Goal: Task Accomplishment & Management: Use online tool/utility

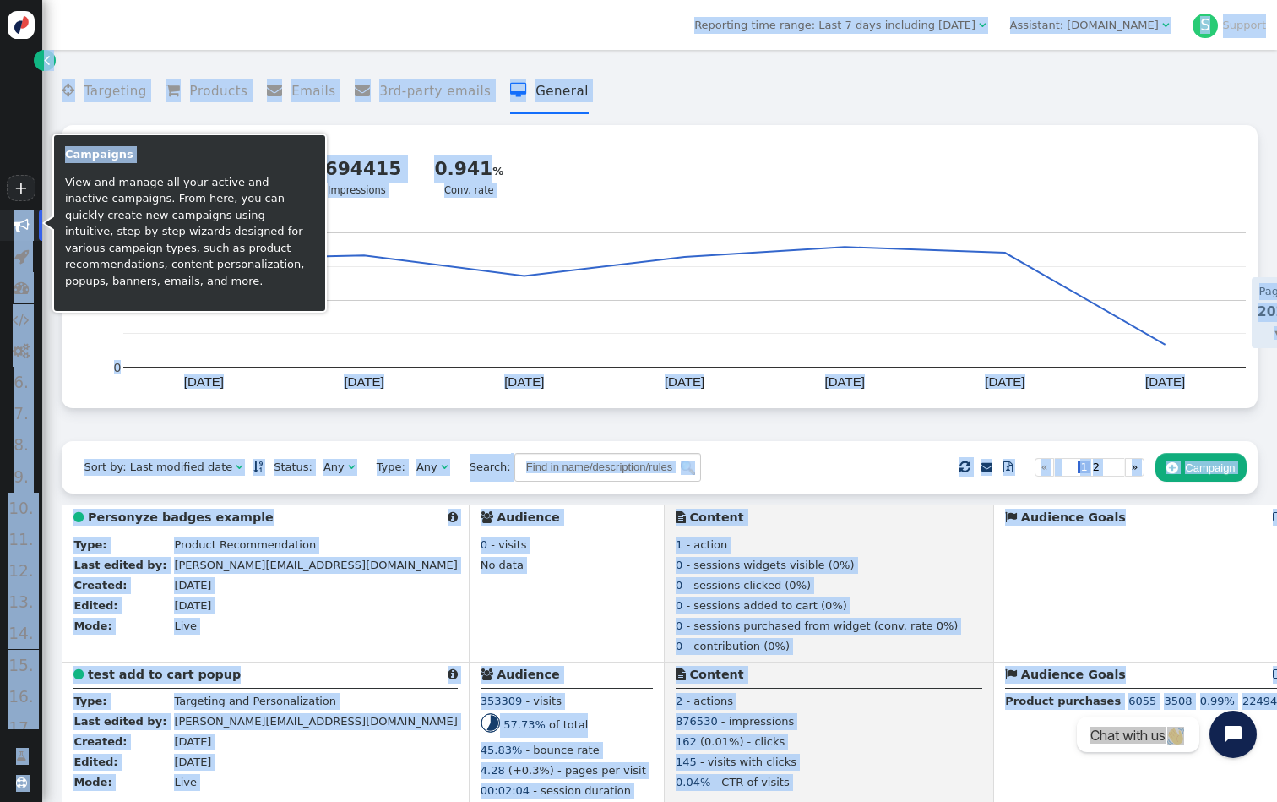
drag, startPoint x: 21, startPoint y: 224, endPoint x: 108, endPoint y: 170, distance: 102.5
click at [106, 171] on body "+  Campaigns  Realtime Visitors  Dashboard  Tracker Settings  Settings 6. …" at bounding box center [638, 401] width 1277 height 802
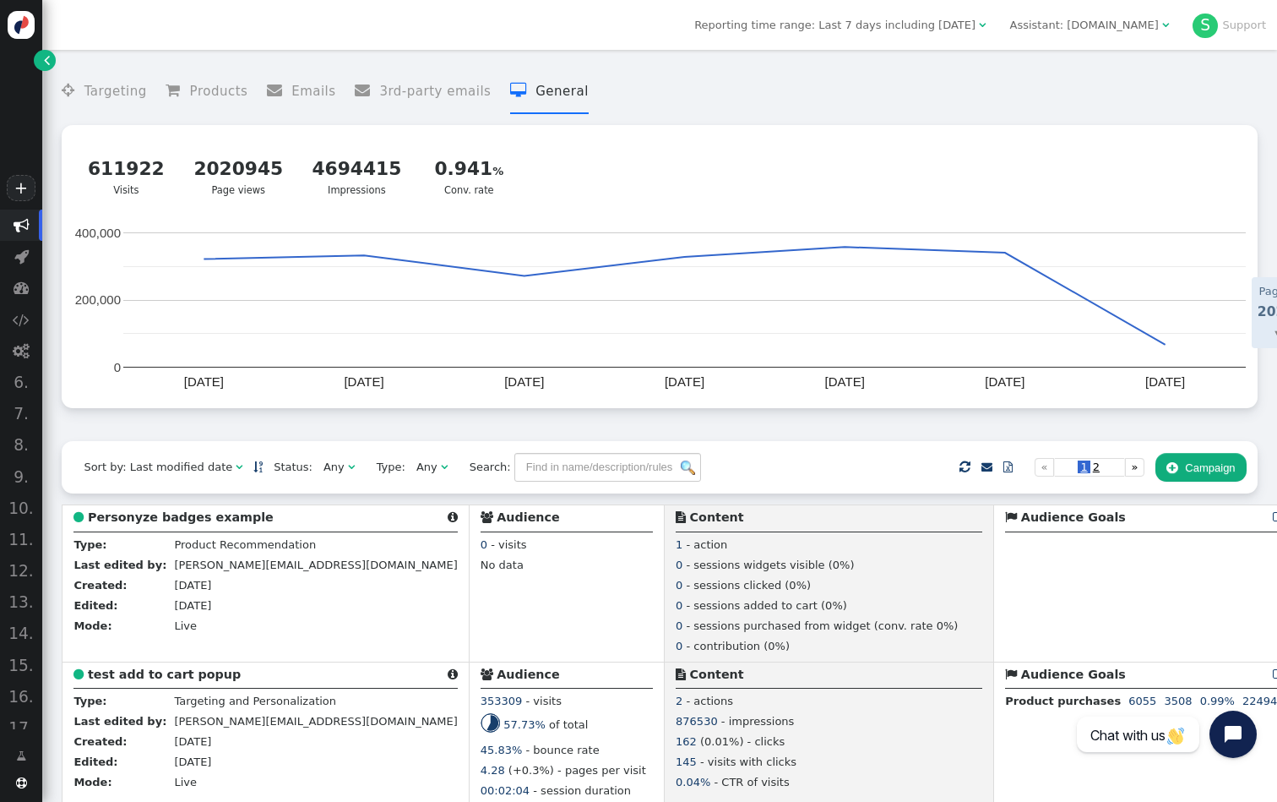
click at [51, 64] on link "" at bounding box center [44, 60] width 21 height 21
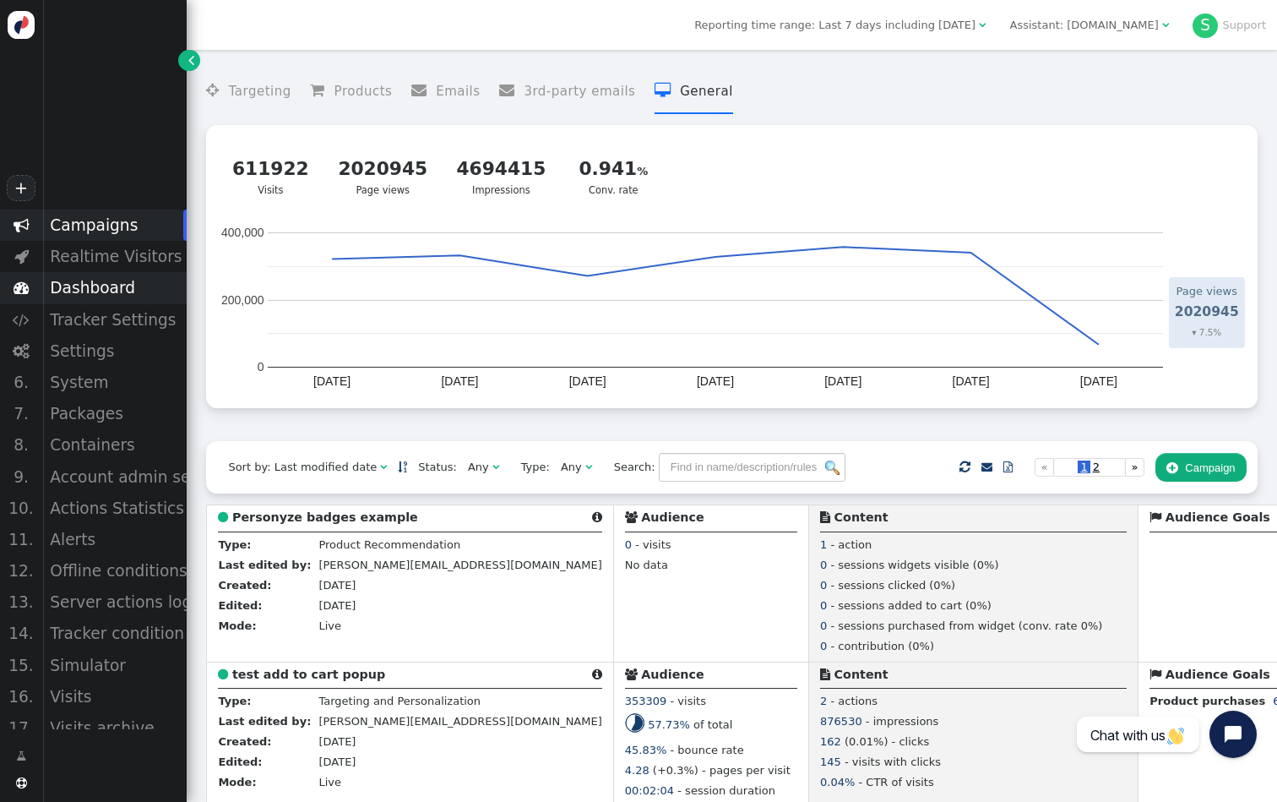
click at [113, 287] on div "Dashboard" at bounding box center [114, 287] width 144 height 31
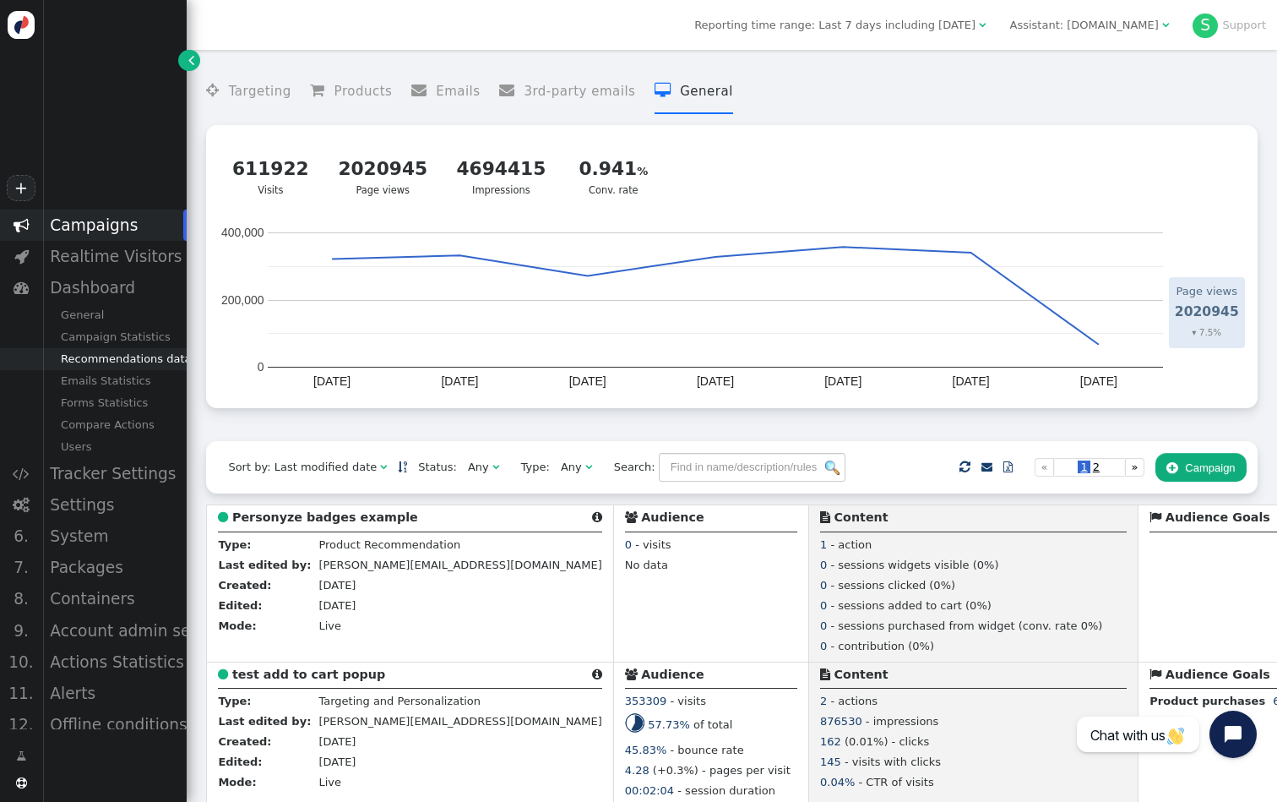
click at [141, 362] on div "Recommendations data" at bounding box center [114, 359] width 144 height 22
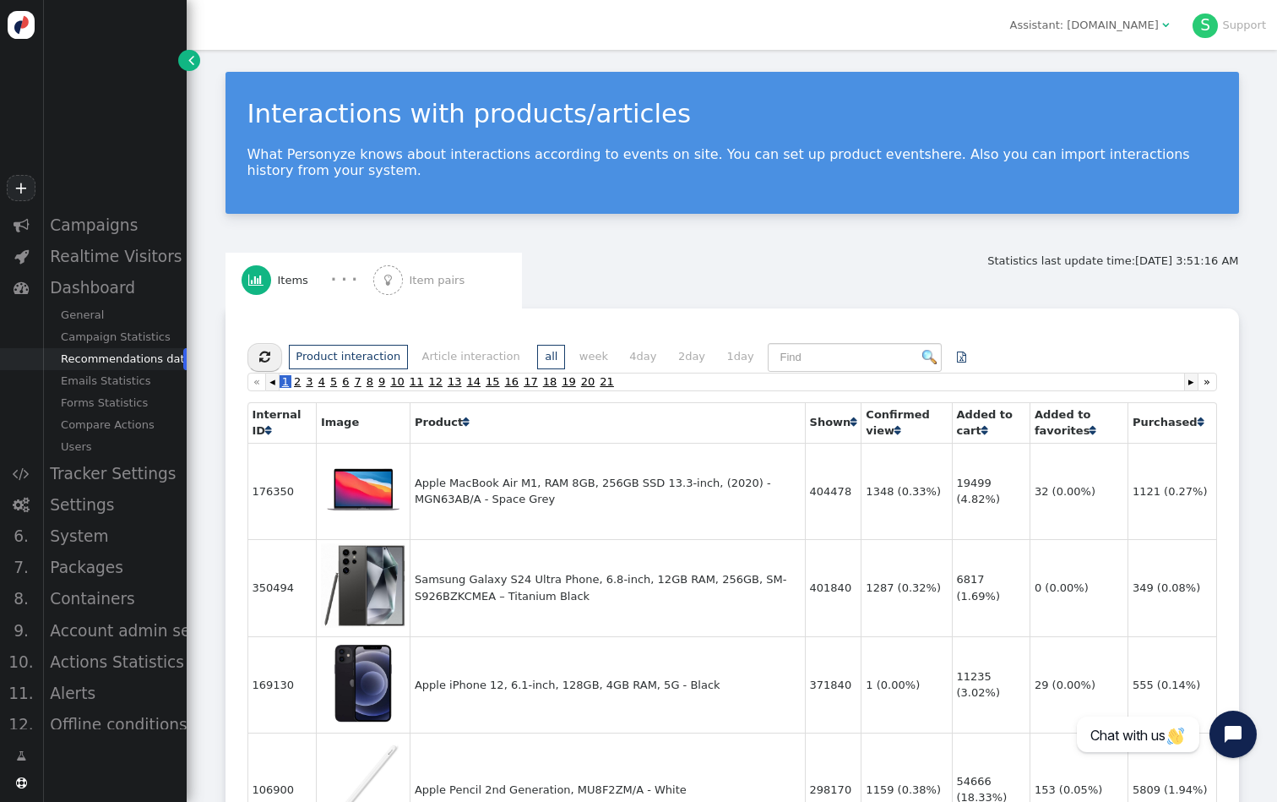
click at [444, 280] on span "Item pairs" at bounding box center [441, 280] width 62 height 17
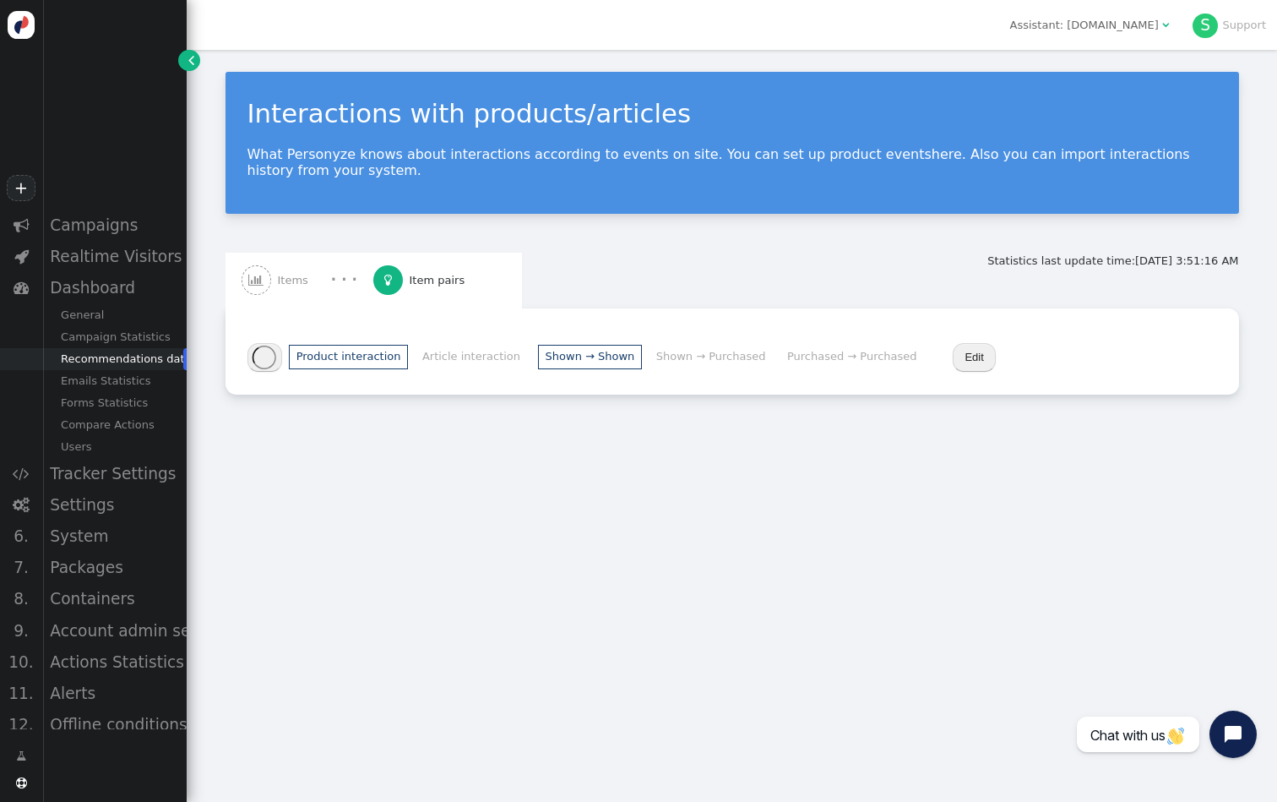
click at [832, 353] on li "Purchased → Purchased" at bounding box center [852, 357] width 144 height 25
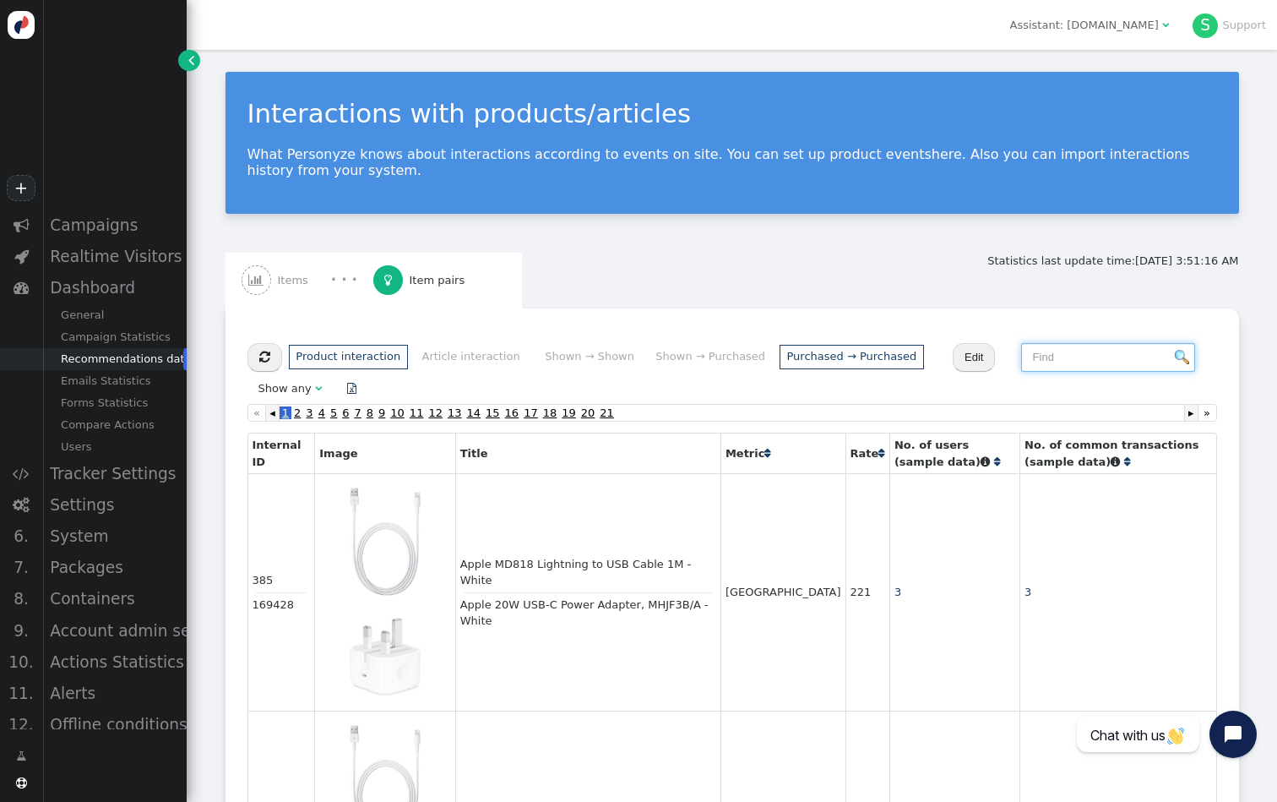
click at [1037, 354] on input "text" at bounding box center [1108, 357] width 174 height 29
paste input "372670"
type input "372670"
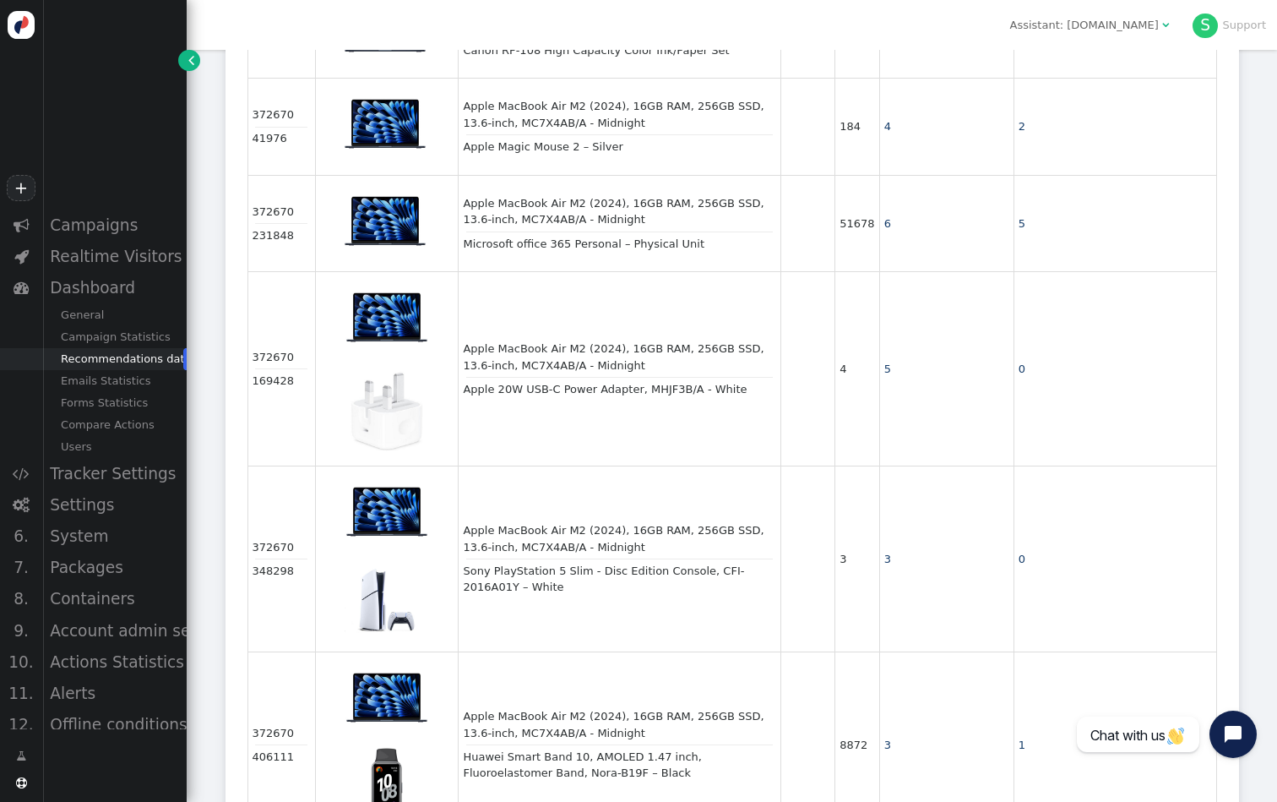
scroll to position [809, 0]
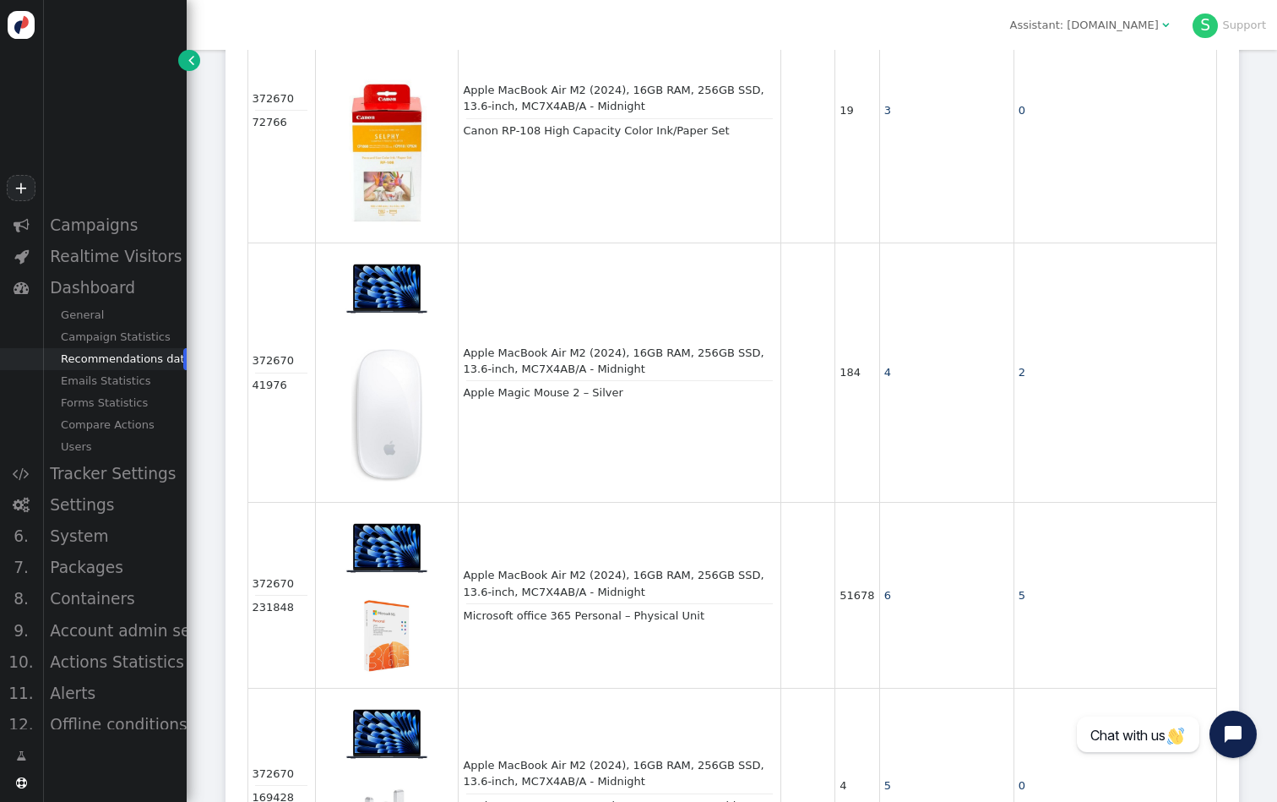
click at [190, 61] on span "" at bounding box center [191, 60] width 6 height 17
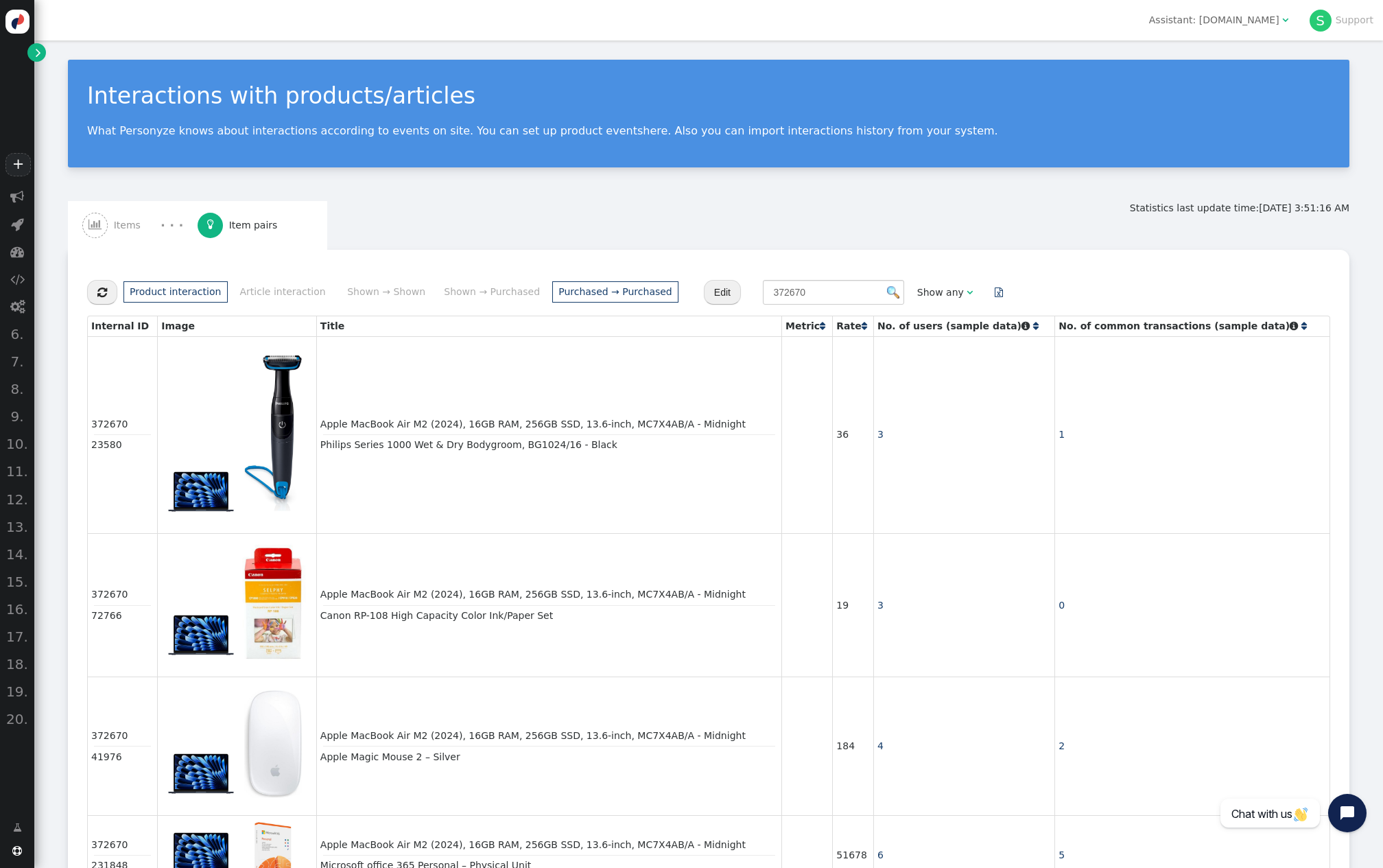
scroll to position [0, 0]
click at [871, 292] on input "372670" at bounding box center [834, 292] width 141 height 24
paste input "406692"
type input "406692"
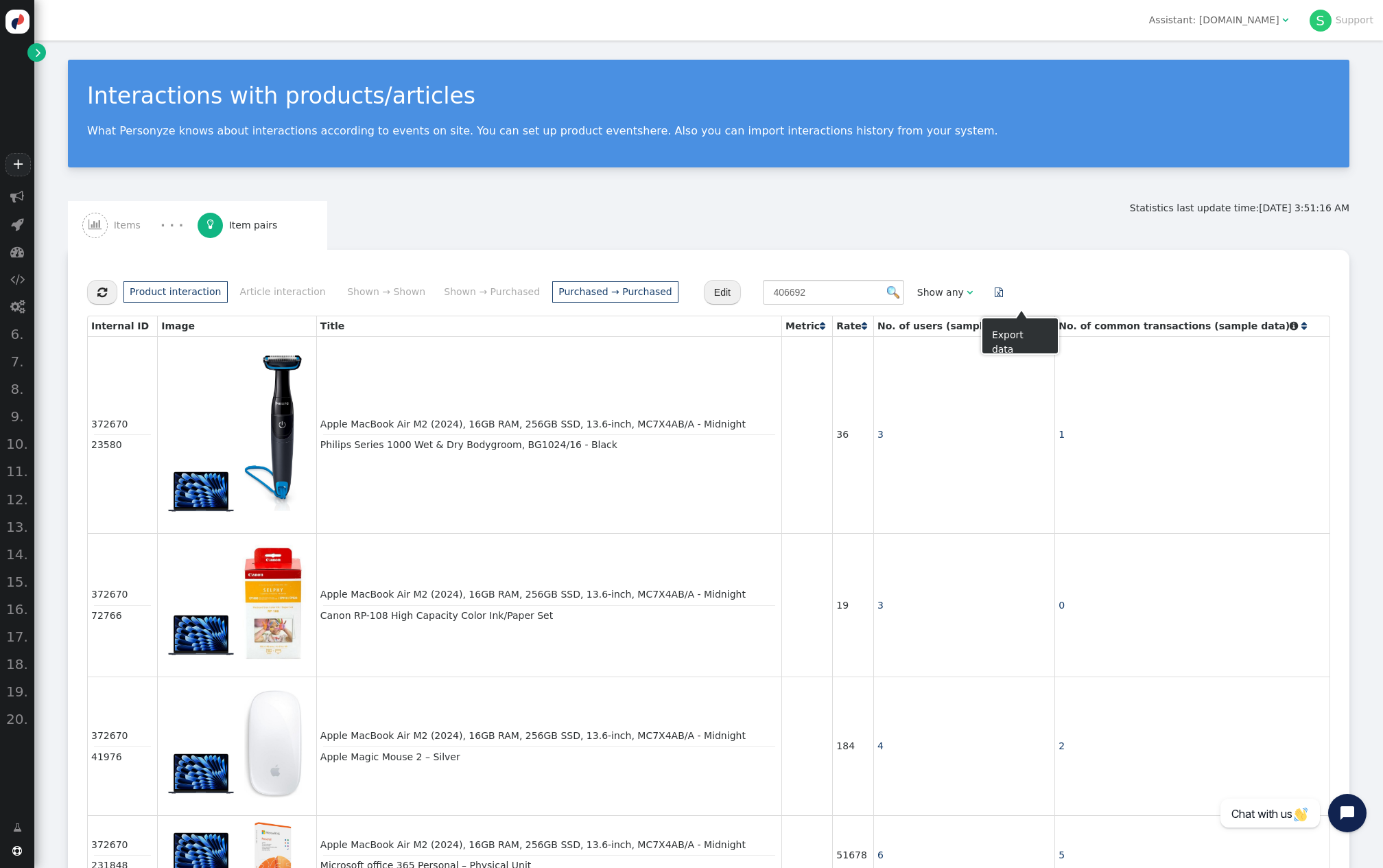
click at [1003, 297] on span "" at bounding box center [999, 292] width 8 height 10
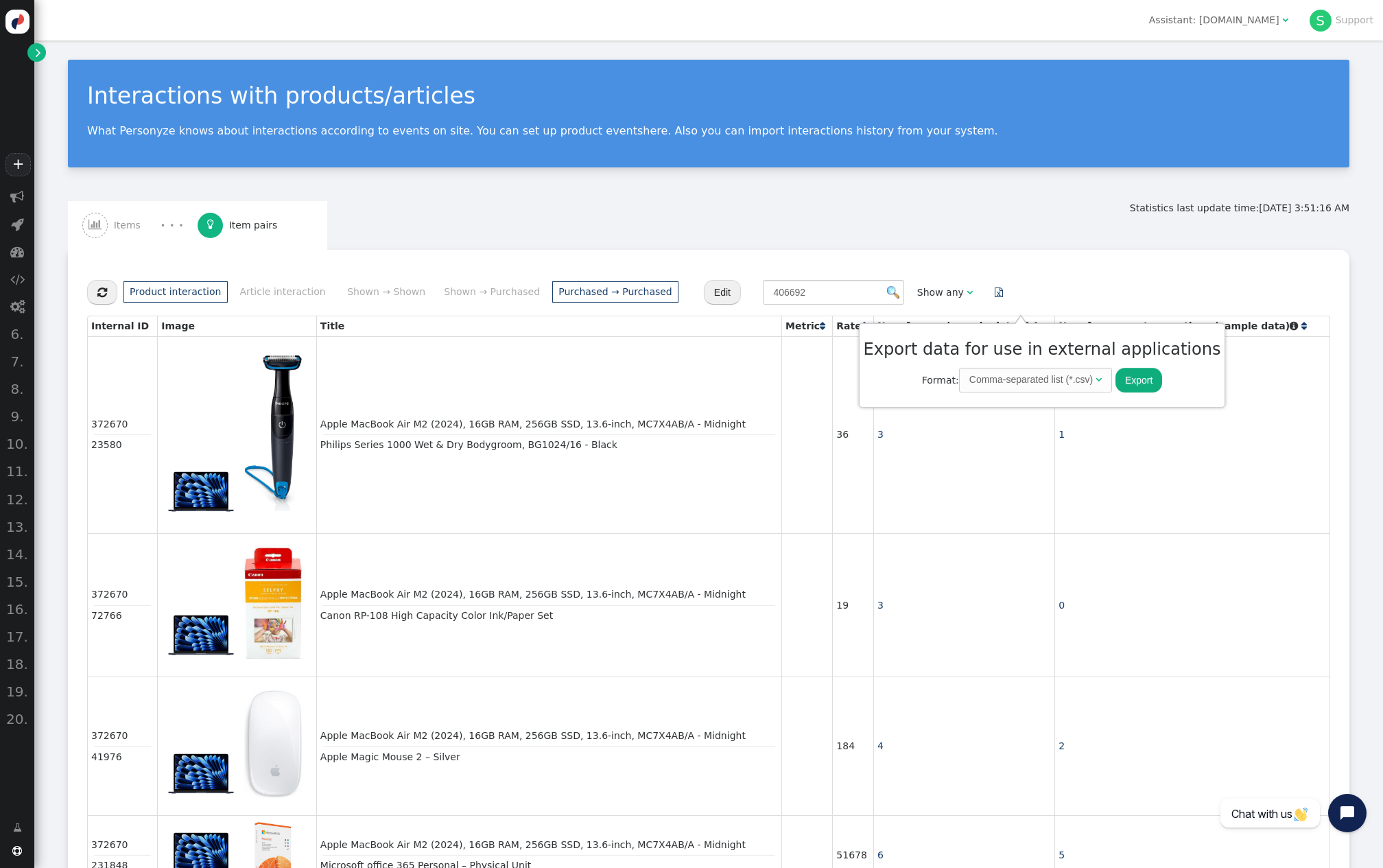
click at [1037, 379] on button "Export" at bounding box center [1139, 380] width 46 height 24
click at [975, 250] on div "Statistics last update time: [DATE] 3:51:16 AM  Items · · ·  Item pairs  Pro…" at bounding box center [709, 680] width 1281 height 957
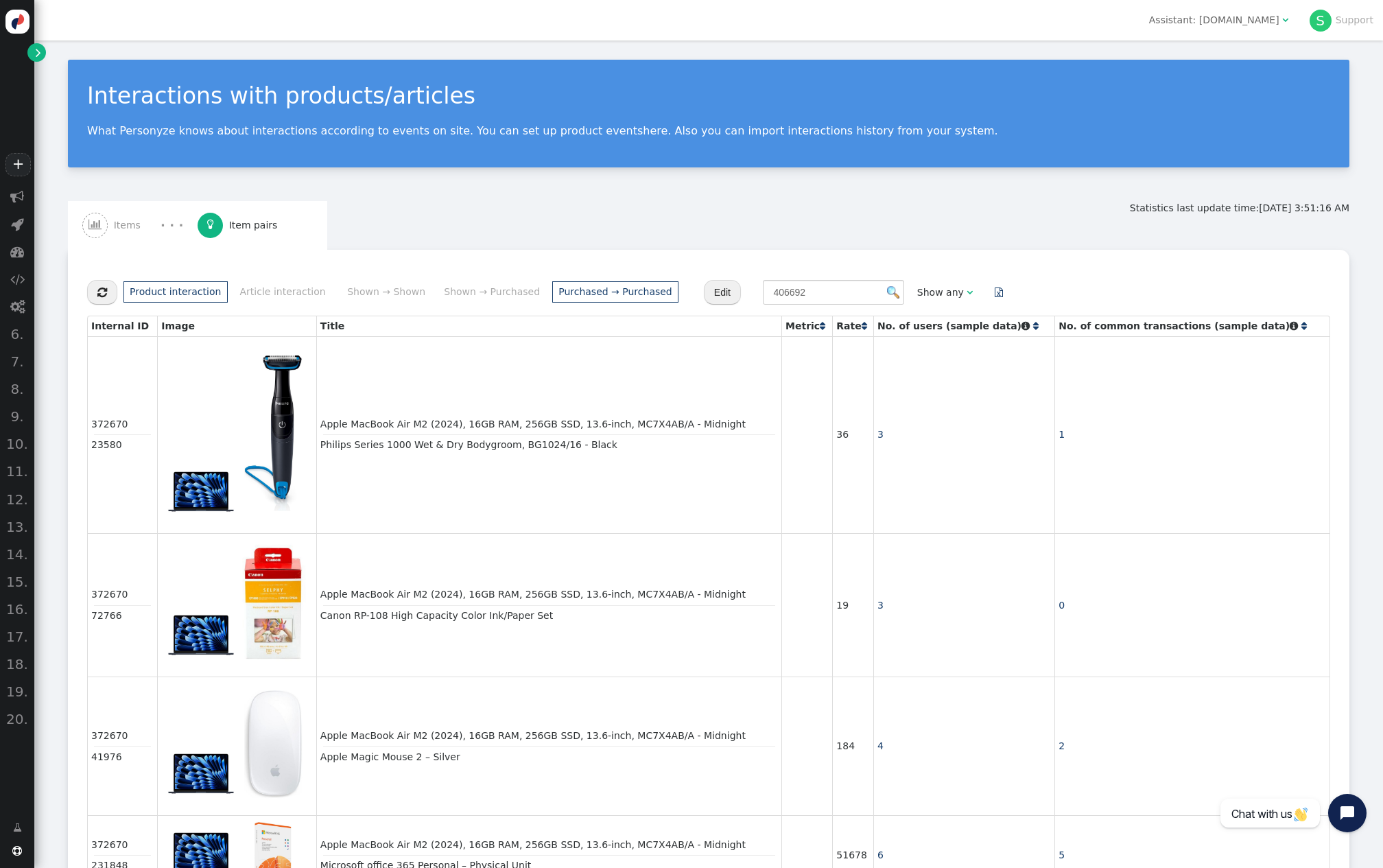
click at [900, 298] on img at bounding box center [892, 291] width 12 height 12
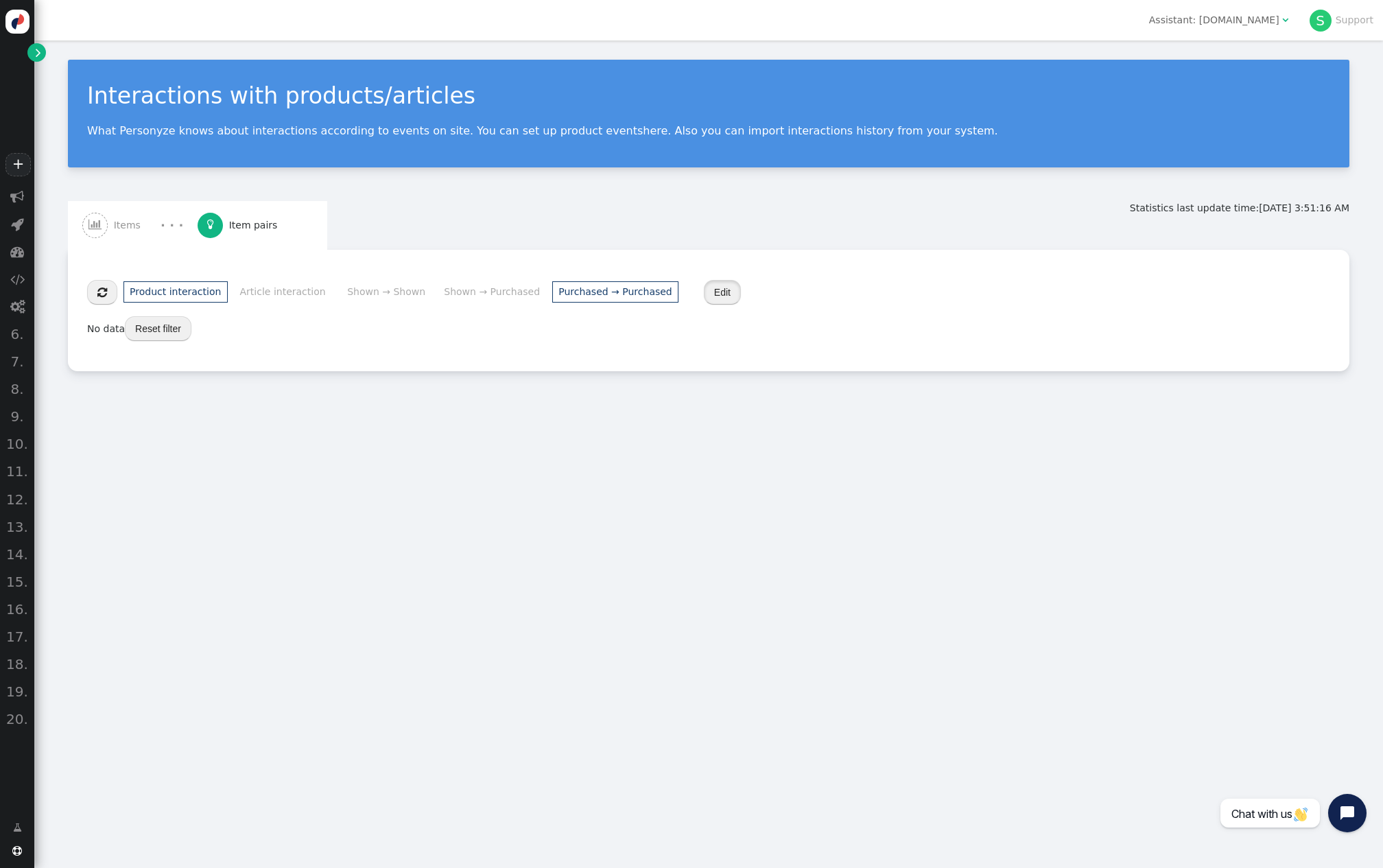
click at [734, 292] on button "Edit" at bounding box center [723, 292] width 37 height 24
click at [157, 335] on button "Reset filter" at bounding box center [158, 328] width 67 height 24
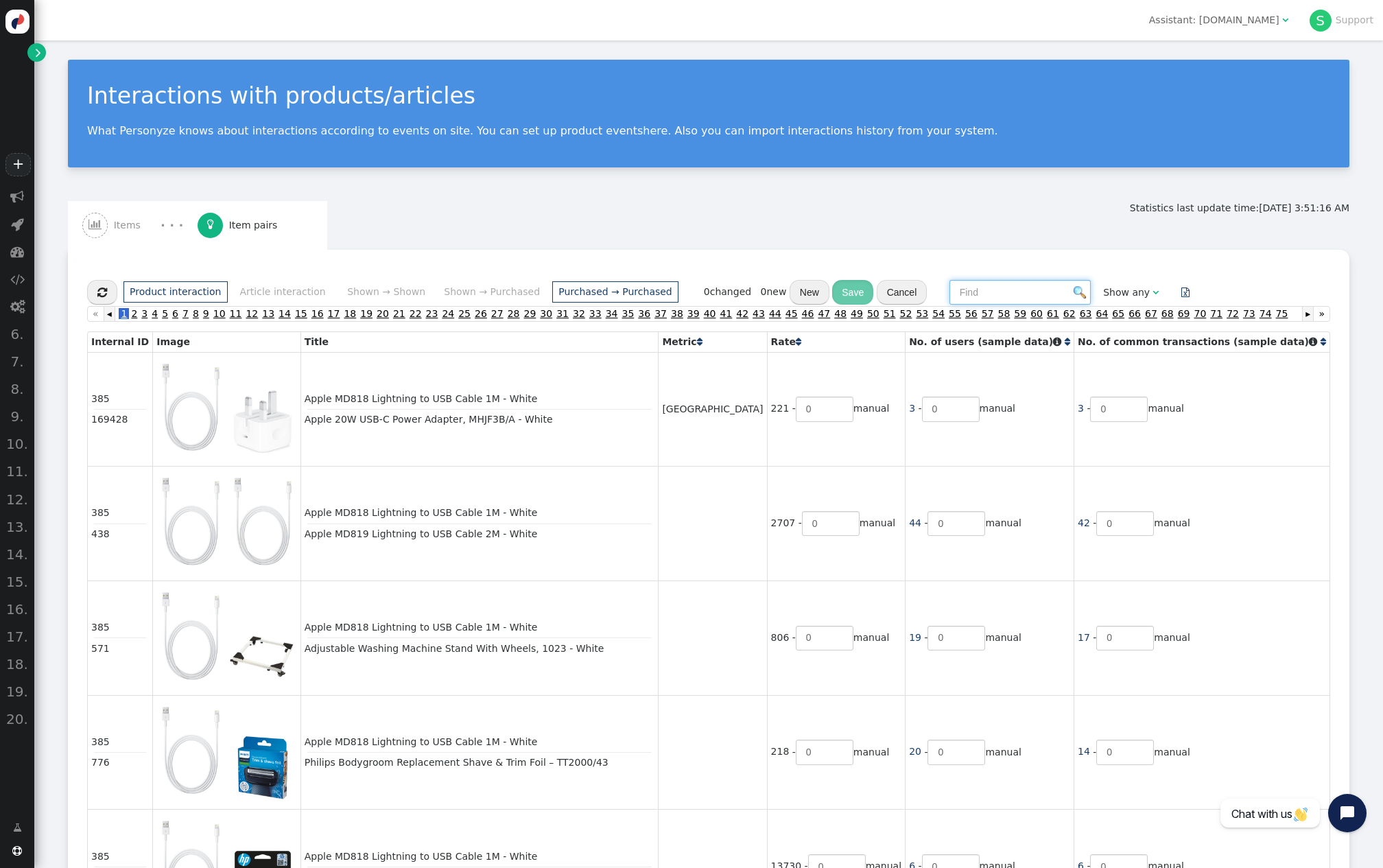
click at [1037, 292] on input "text" at bounding box center [1020, 292] width 141 height 24
paste input "406684"
type input "406684"
click at [1037, 299] on img at bounding box center [1079, 291] width 12 height 12
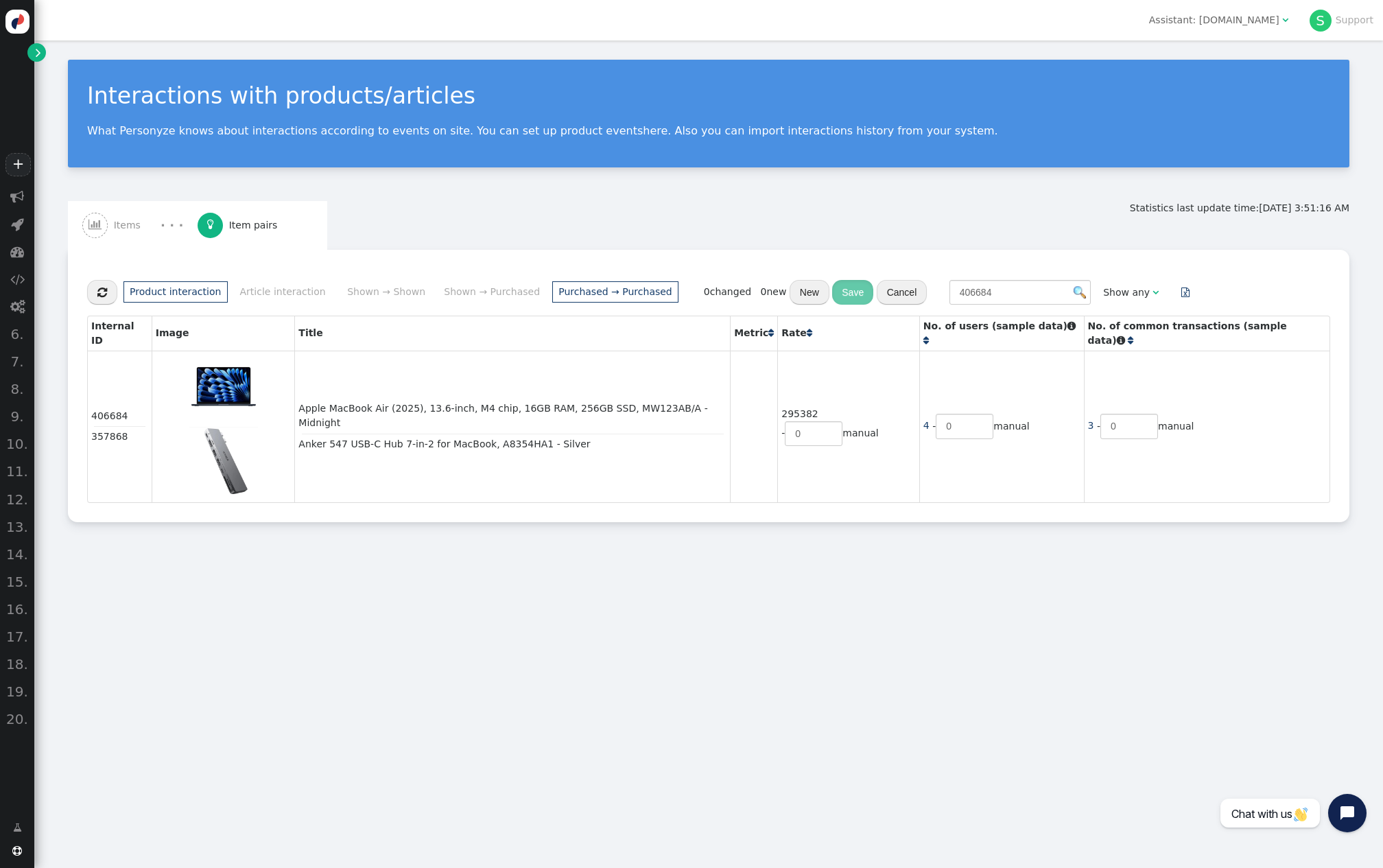
click at [1037, 512] on div " Product interaction Article interaction Shown → Shown Shown → Purchased Purch…" at bounding box center [708, 386] width 1263 height 253
click at [1024, 298] on input "406684" at bounding box center [1020, 292] width 141 height 24
paste input "92"
type input "406692"
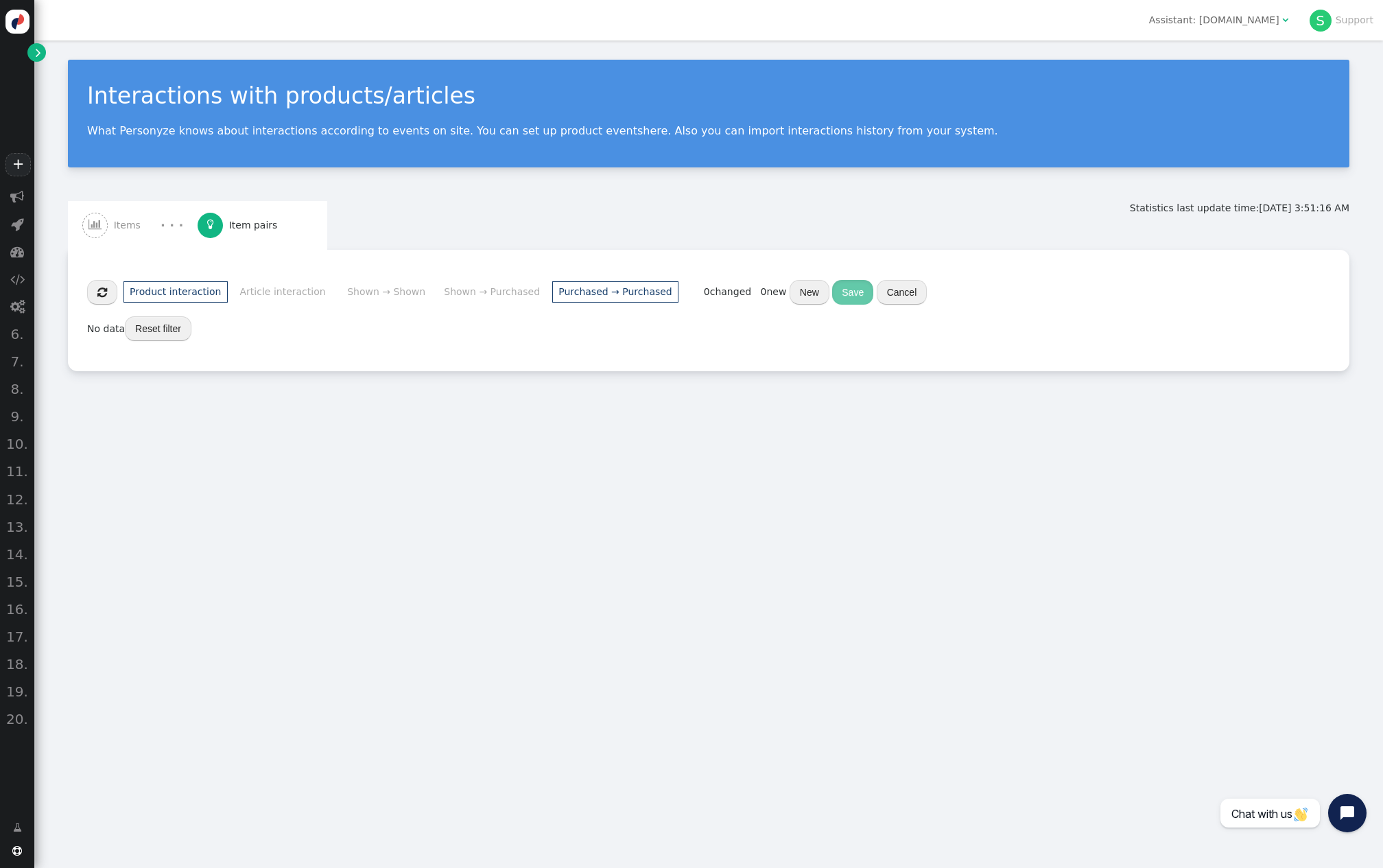
click at [167, 335] on button "Reset filter" at bounding box center [158, 328] width 67 height 24
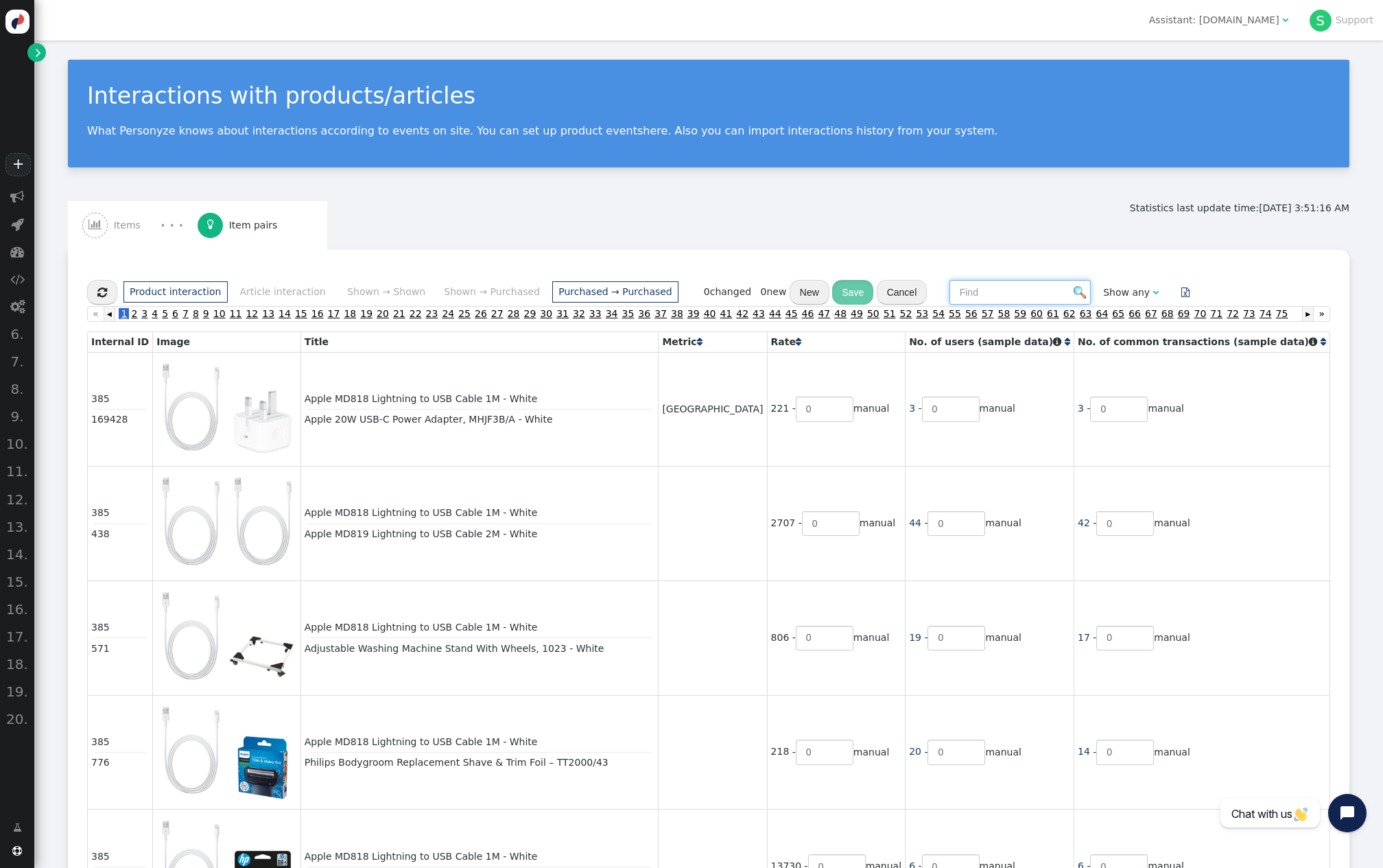
click at [1007, 303] on input "text" at bounding box center [1020, 292] width 141 height 24
paste input "Apple MacBook Air (2025)"
type input "Apple MacBook Air (2025)"
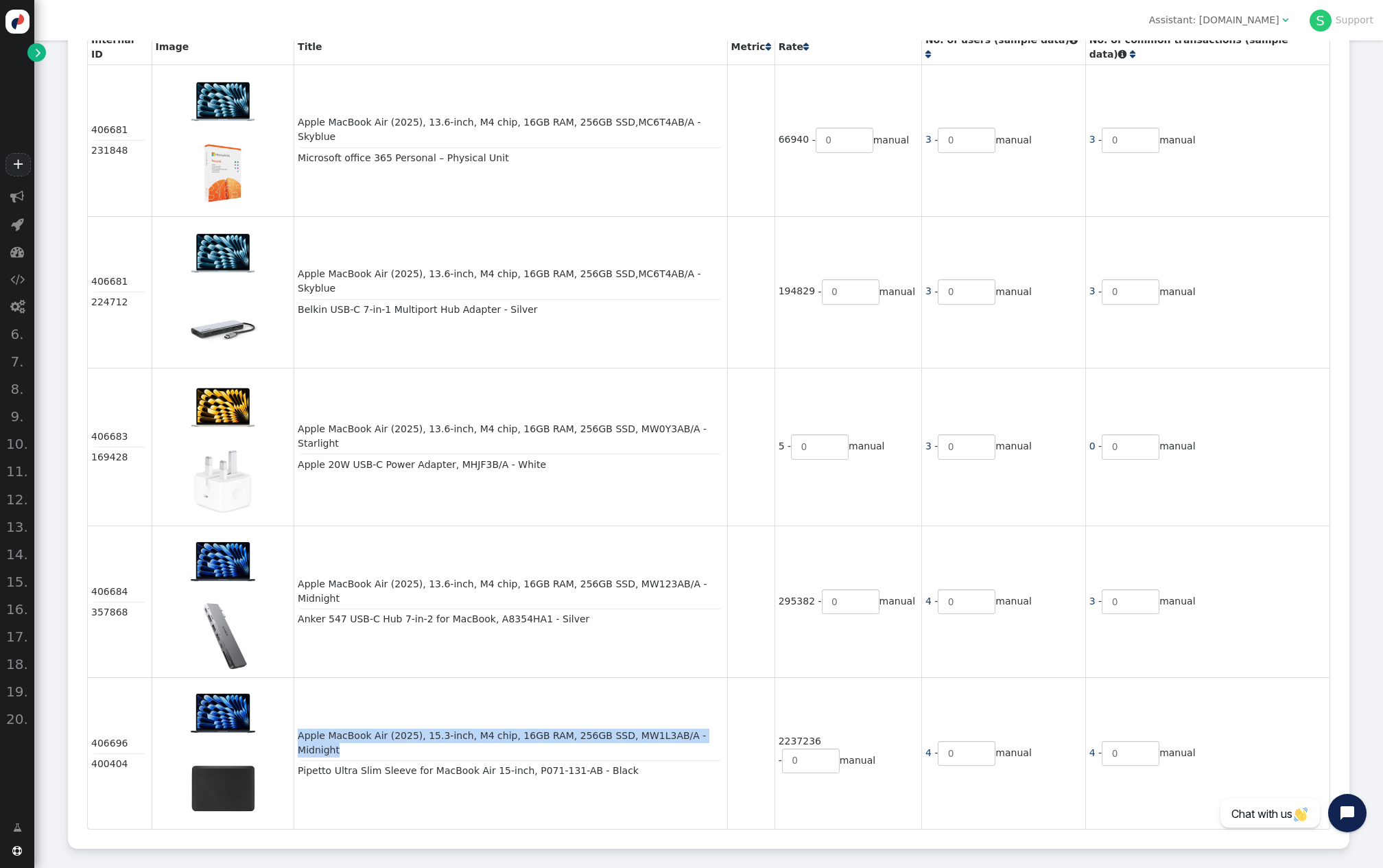
drag, startPoint x: 384, startPoint y: 748, endPoint x: 292, endPoint y: 731, distance: 93.6
click at [294, 650] on td "Apple MacBook Air (2025), 15.3-inch, M4 chip, 16GB RAM, 256GB SSD, MW1L3AB/A - …" at bounding box center [510, 753] width 433 height 152
copy div "Apple MacBook Air (2025), 15.3-inch, M4 chip, 16GB RAM, 256GB SSD, MW1L3AB/A - …"
click at [322, 650] on div "Apple MacBook Air (2025), 15.3-inch, M4 chip, 16GB RAM, 256GB SSD, MW1L3AB/A - …" at bounding box center [511, 742] width 426 height 28
drag, startPoint x: 352, startPoint y: 746, endPoint x: 294, endPoint y: 728, distance: 60.7
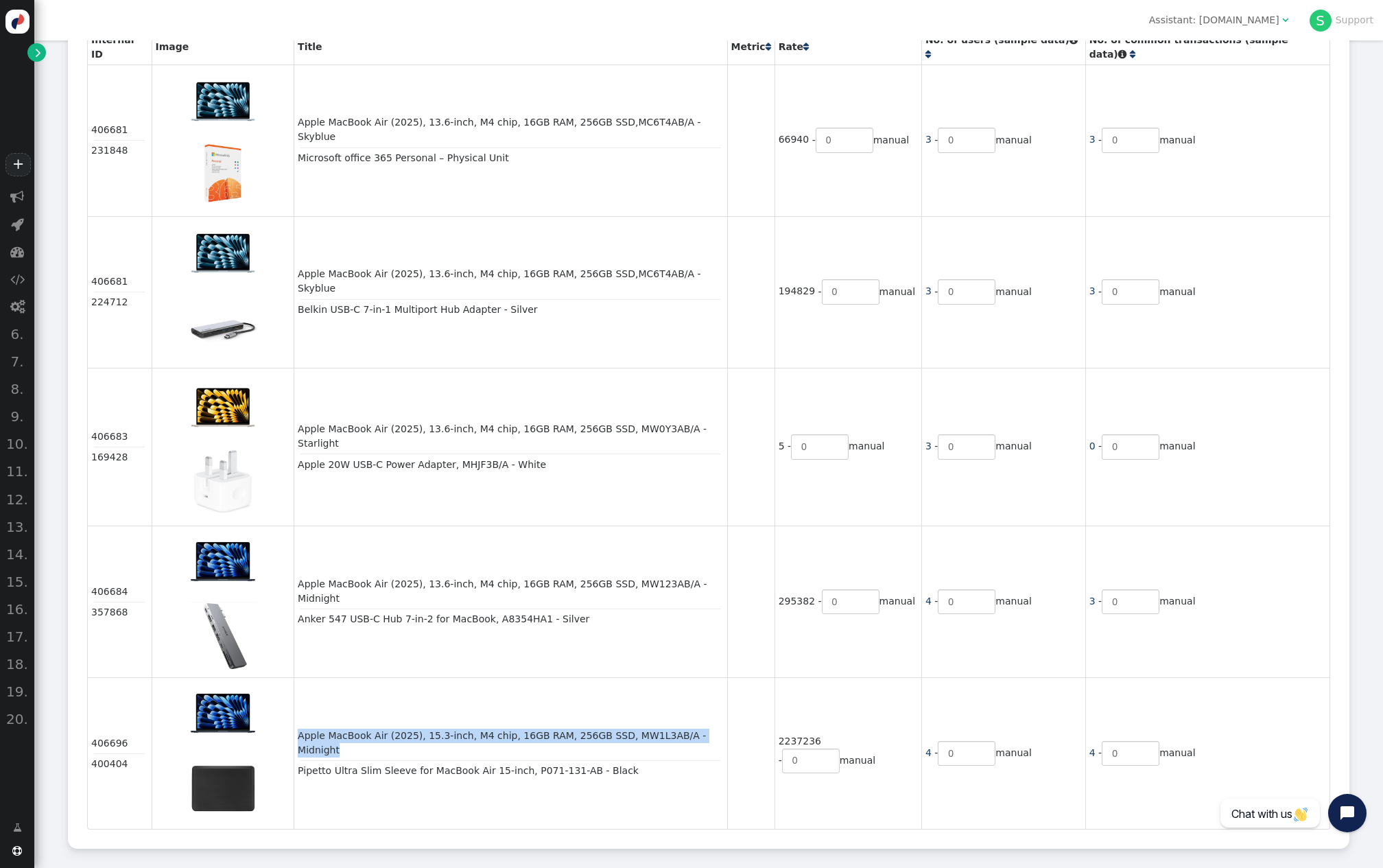
click at [298, 650] on div "Apple MacBook Air (2025), 15.3-inch, M4 chip, 16GB RAM, 256GB SSD, MW1L3AB/A - …" at bounding box center [511, 742] width 426 height 28
copy div "Apple MacBook Air (2025), 15.3-inch, M4 chip, 16GB RAM, 256GB SSD, MW1L3AB/A - …"
click at [640, 525] on td "Apple MacBook Air (2025), 13.6-inch, M4 chip, 16GB RAM, 256GB SSD, MW0Y3AB/A - …" at bounding box center [510, 447] width 433 height 158
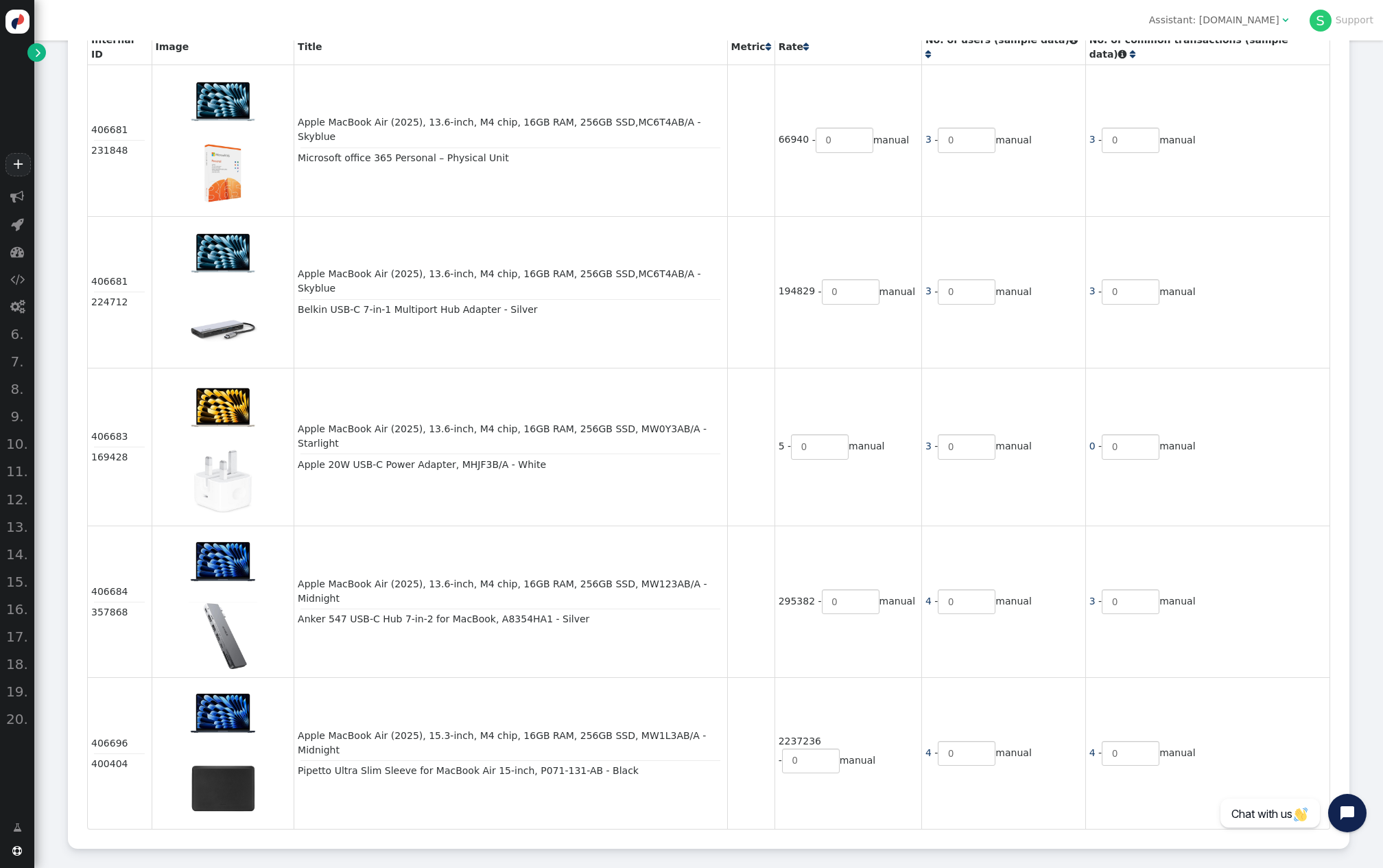
click at [119, 650] on div "400404" at bounding box center [119, 764] width 57 height 15
copy div "400404"
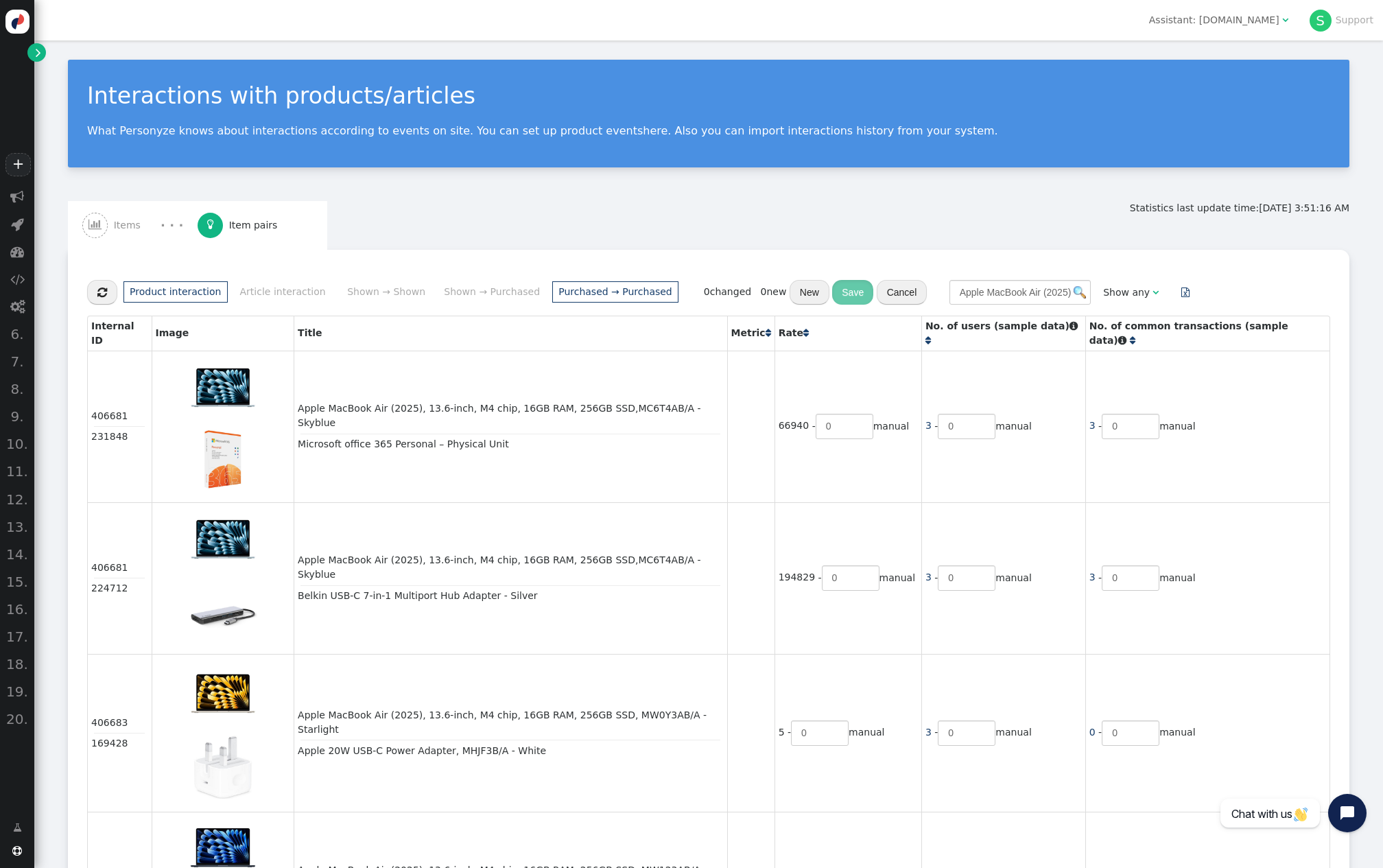
scroll to position [0, 0]
click at [1037, 298] on input "Apple MacBook Air (2025)" at bounding box center [1020, 292] width 141 height 24
paste input "400404"
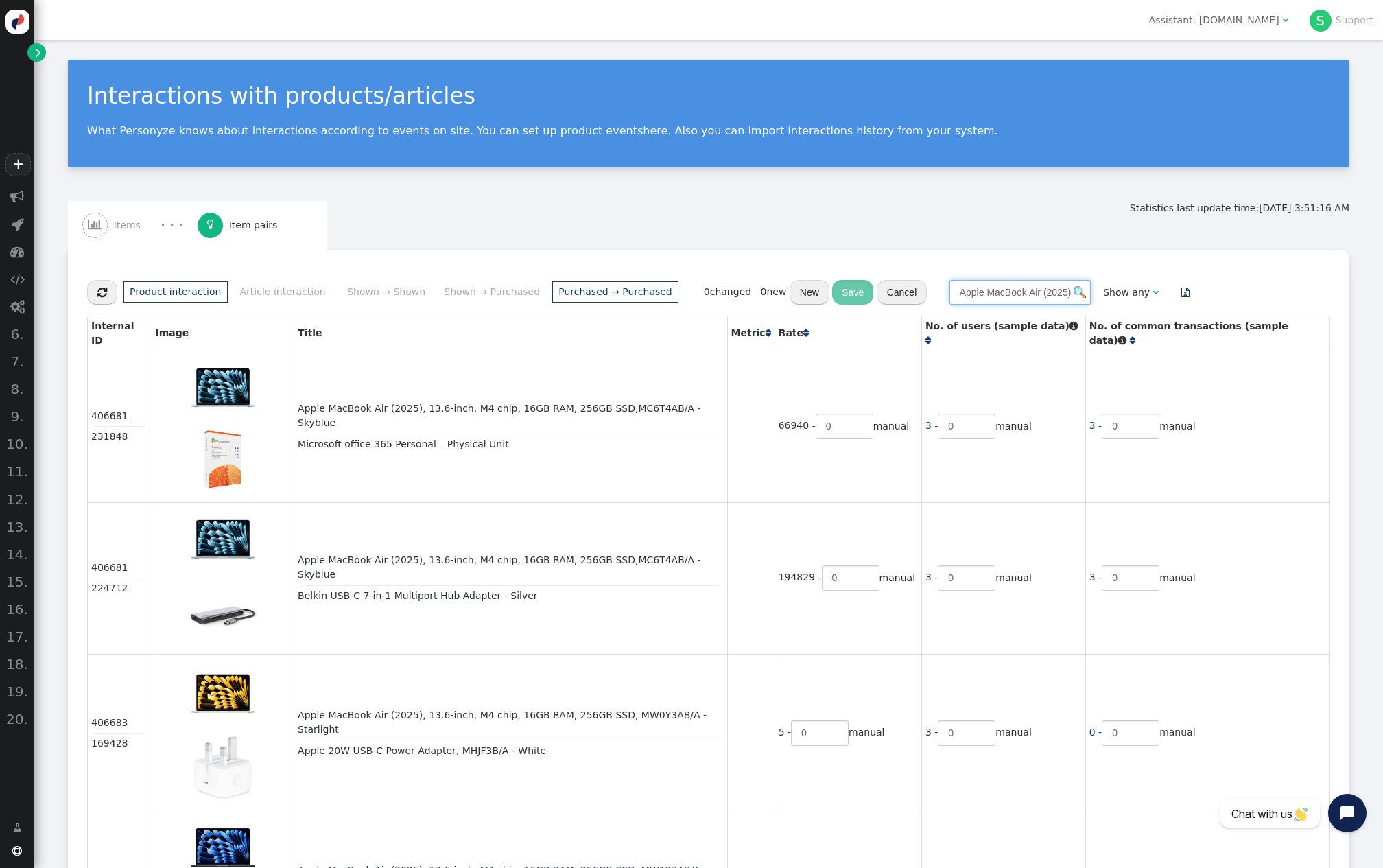
type input "400404"
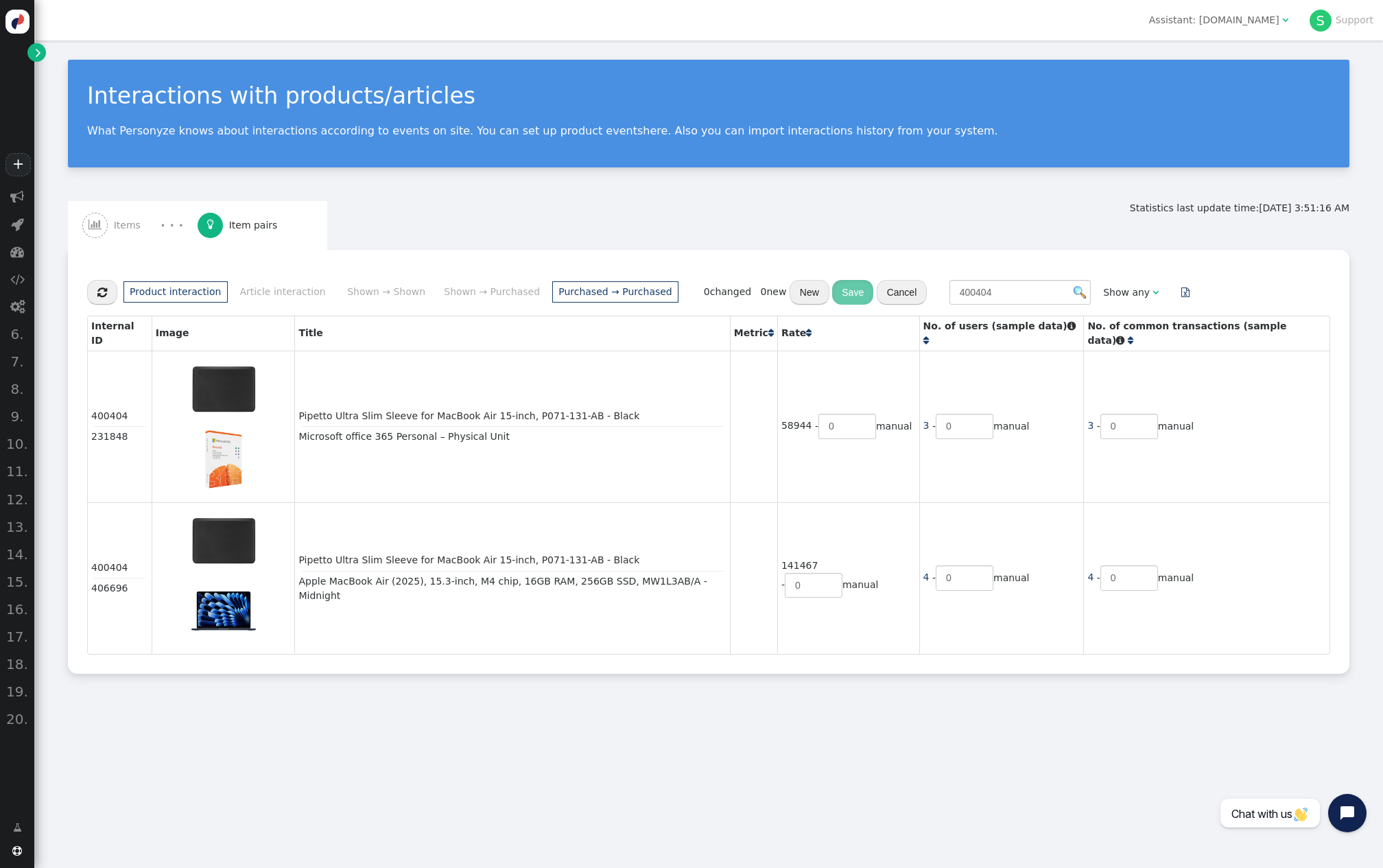
click at [36, 48] on span "" at bounding box center [38, 53] width 6 height 15
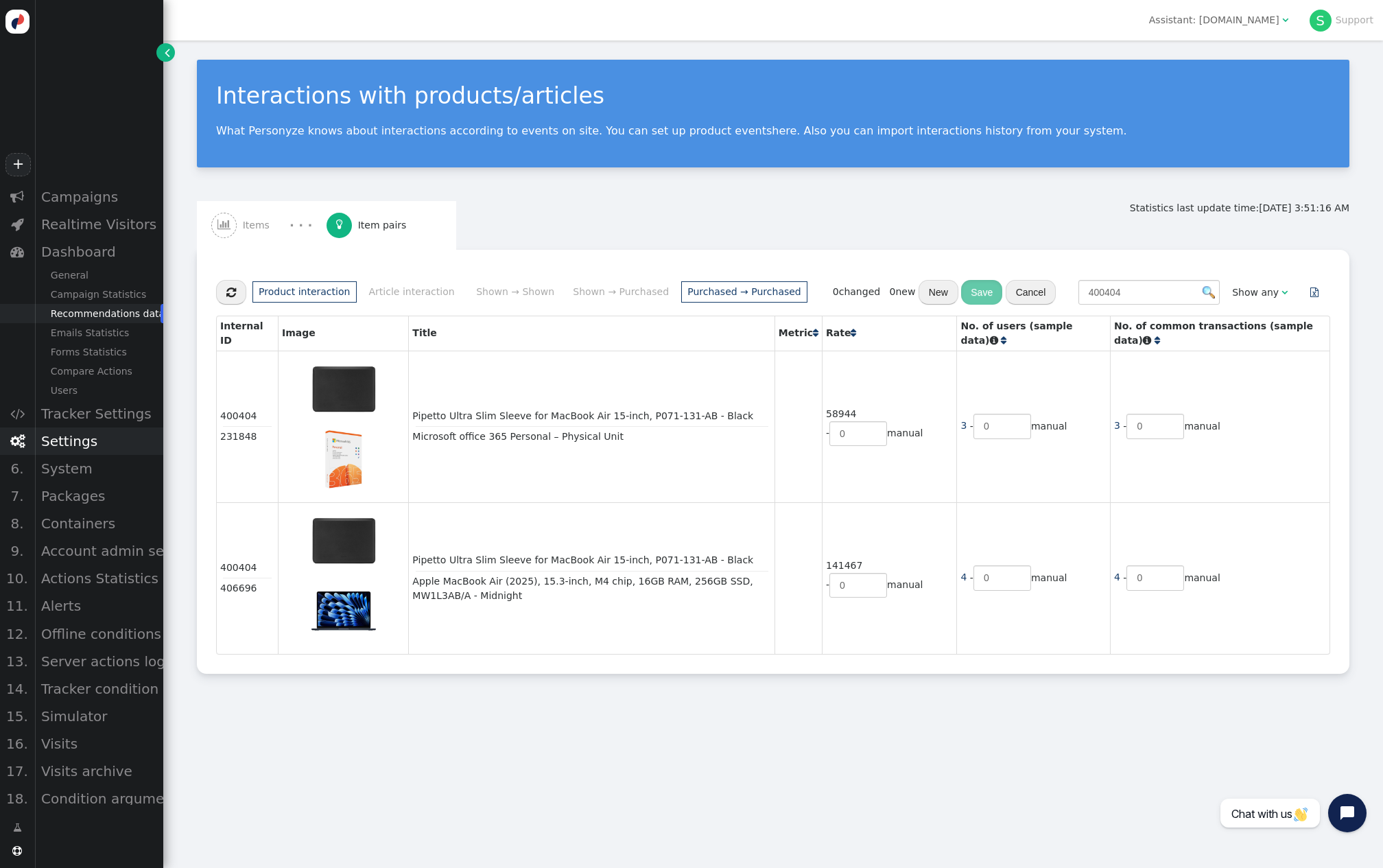
click at [105, 455] on div "Settings" at bounding box center [98, 441] width 129 height 28
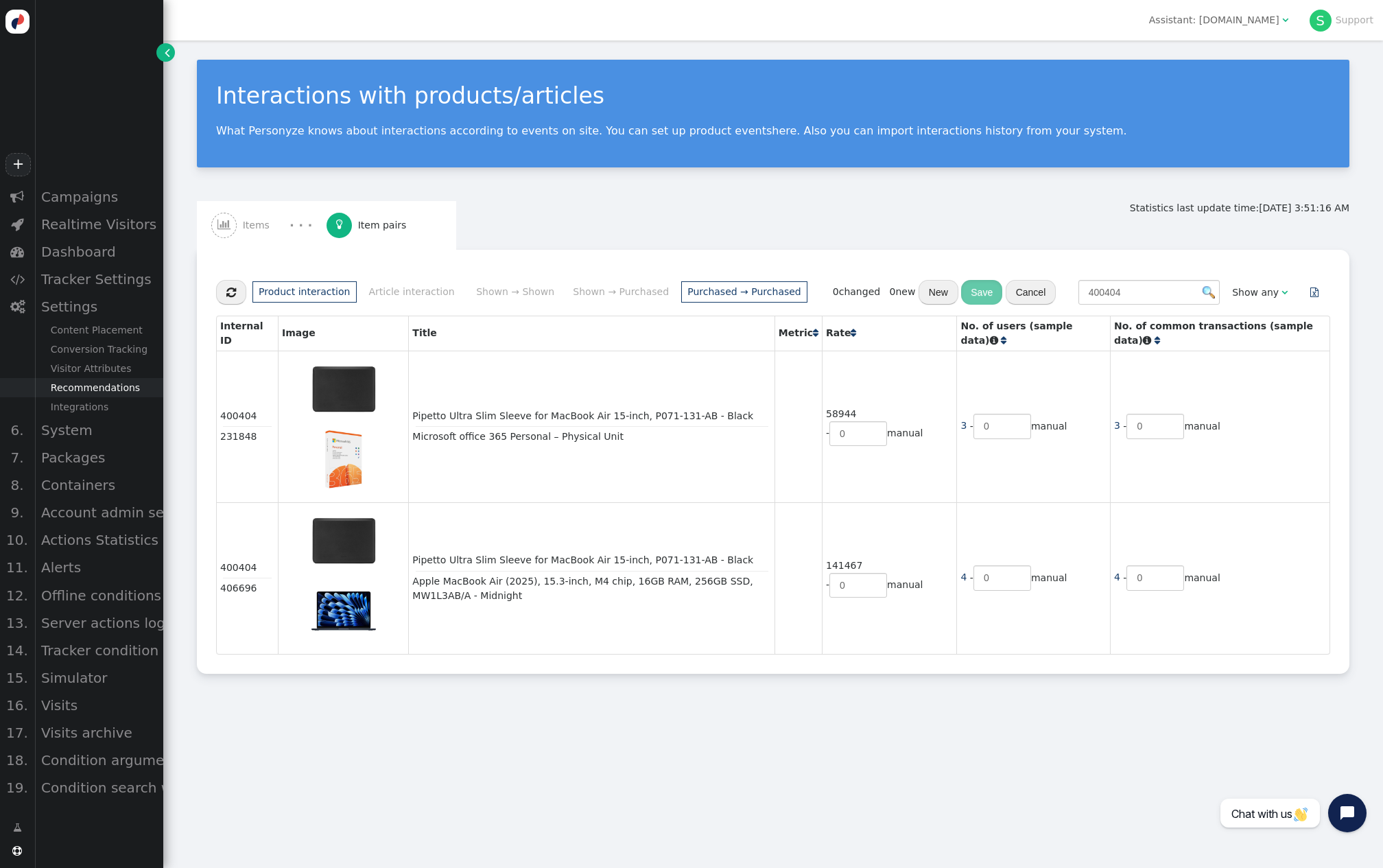
click at [121, 388] on div "Recommendations" at bounding box center [98, 388] width 129 height 19
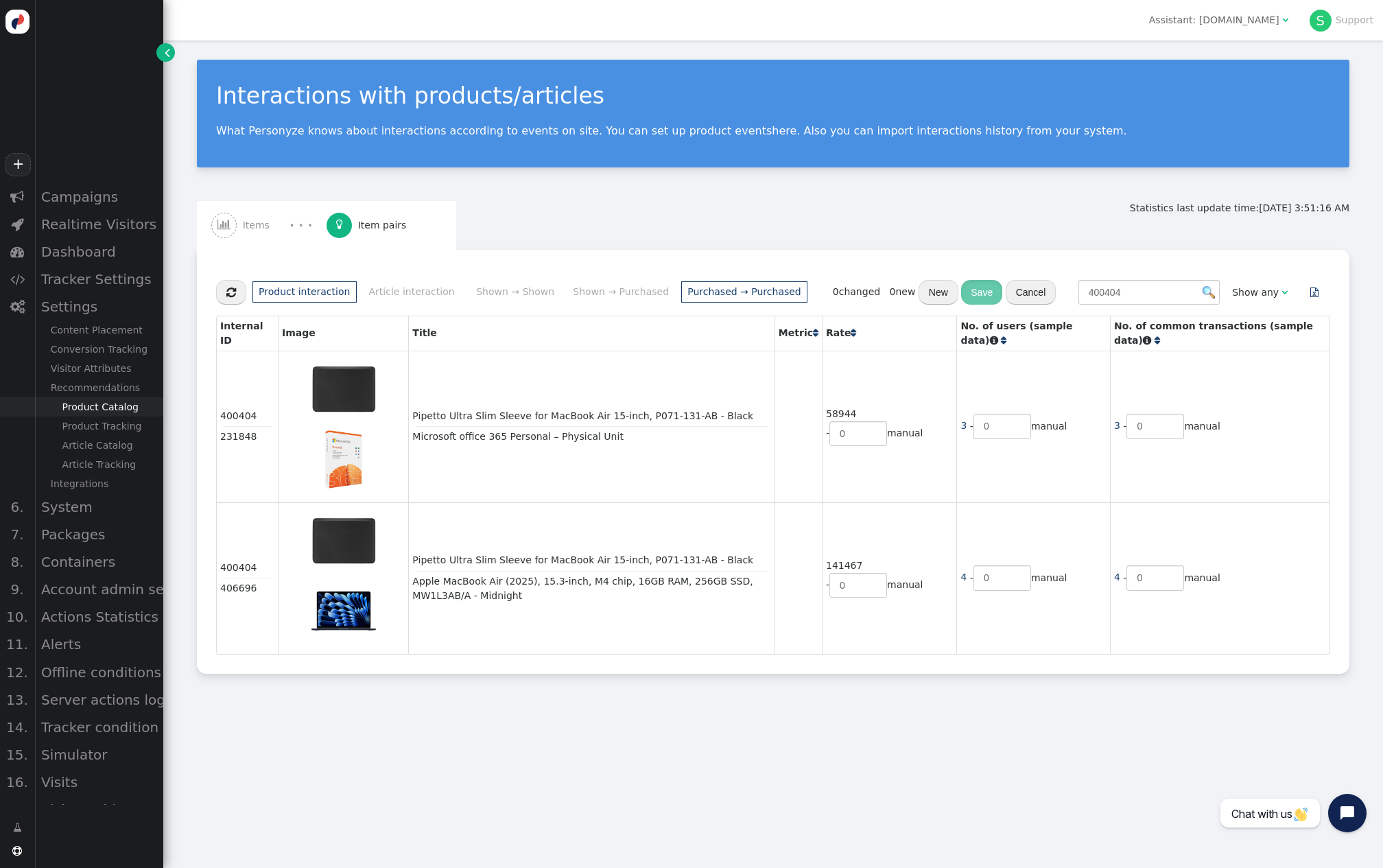
click at [137, 409] on div "Product Catalog" at bounding box center [98, 407] width 129 height 19
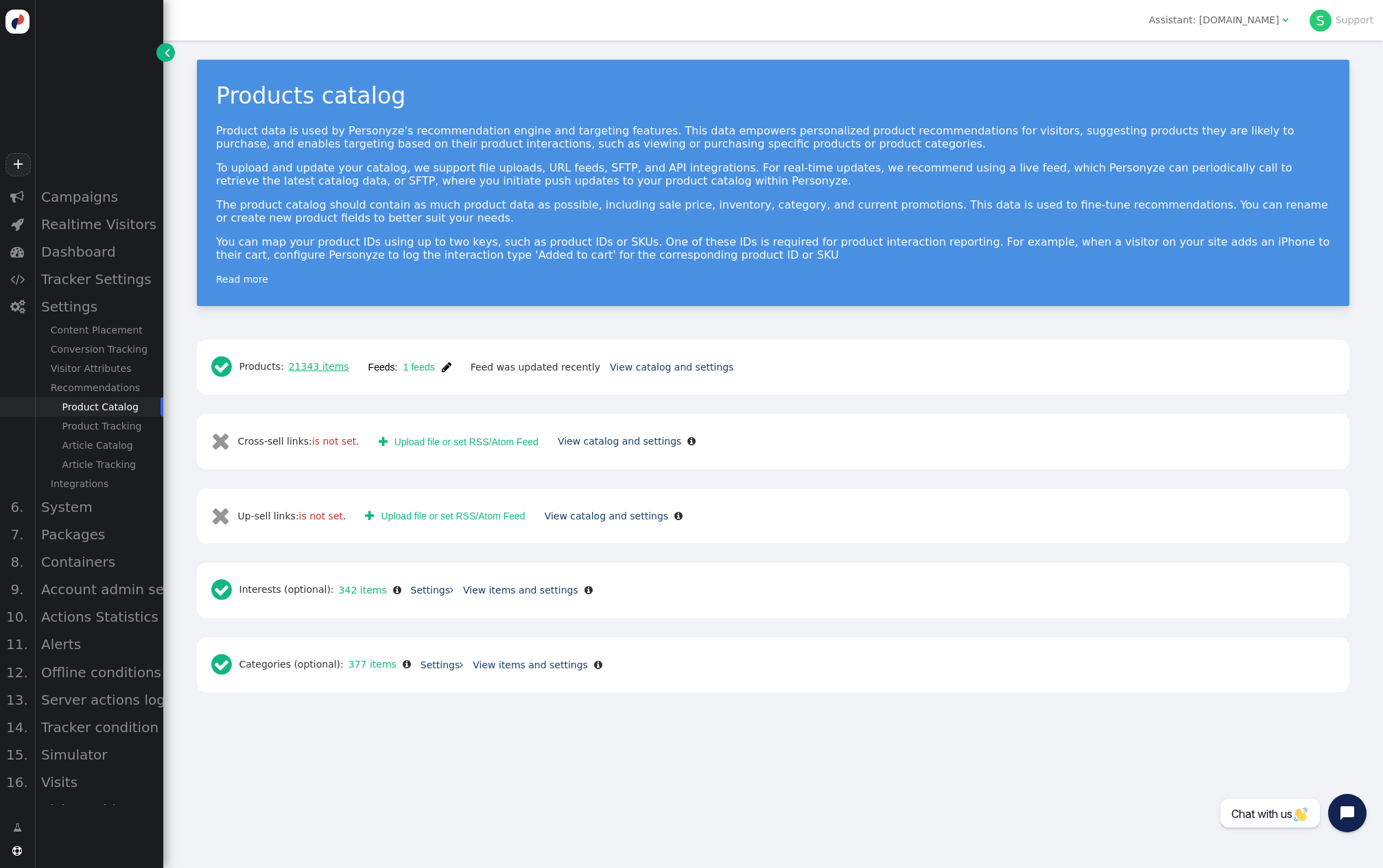
click at [349, 369] on link "21343 items" at bounding box center [317, 366] width 65 height 11
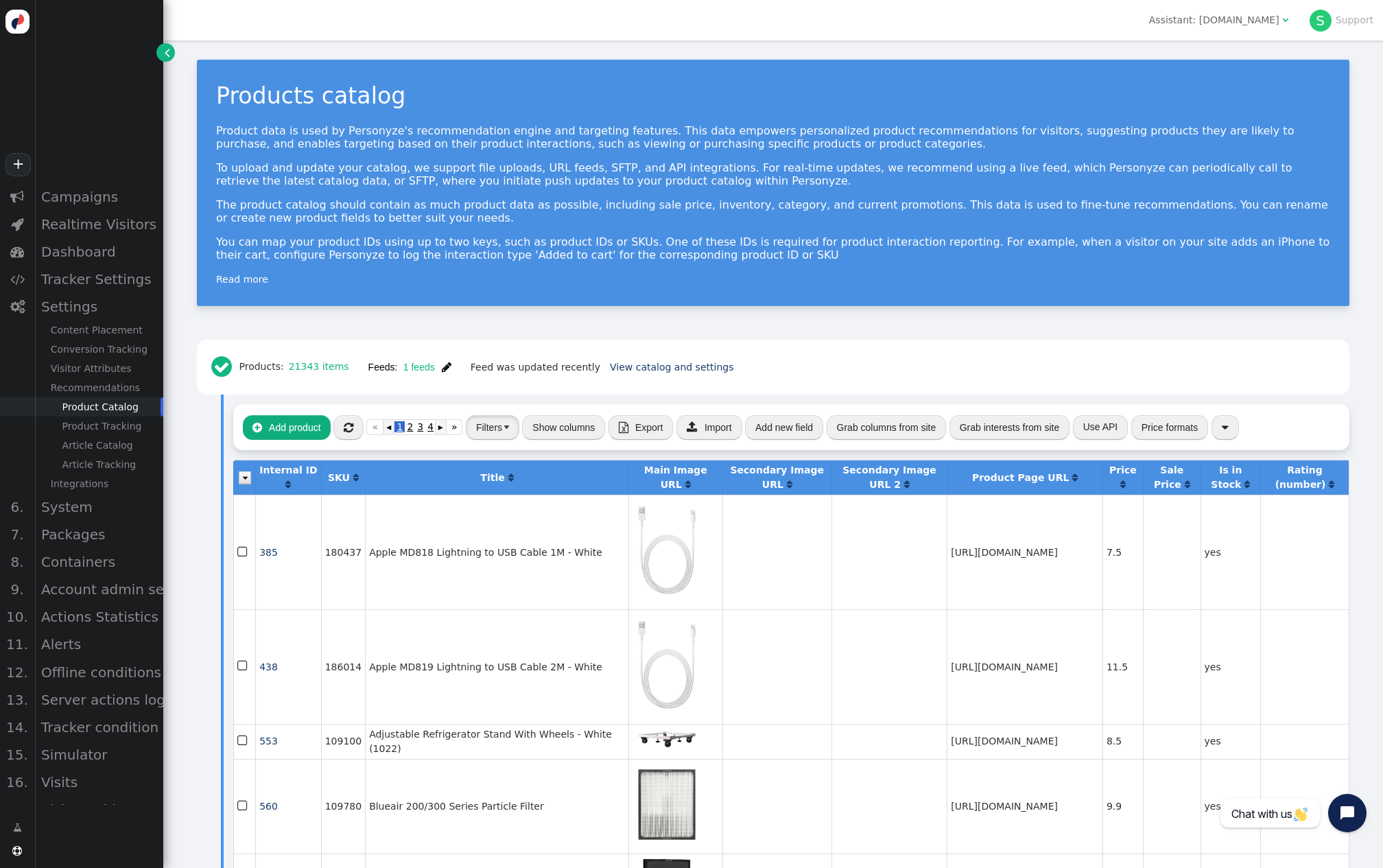
click at [520, 433] on button "Filters" at bounding box center [493, 427] width 54 height 24
click at [546, 476] on span "(Nothing) " at bounding box center [514, 482] width 63 height 24
click at [776, 374] on div " Products: 21343 items Feeds: 1 feeds  Feed was updated recently View catalog…" at bounding box center [773, 367] width 1134 height 37
click at [520, 432] on button "Filters" at bounding box center [493, 427] width 54 height 24
click at [533, 482] on div "(Nothing)" at bounding box center [512, 482] width 40 height 15
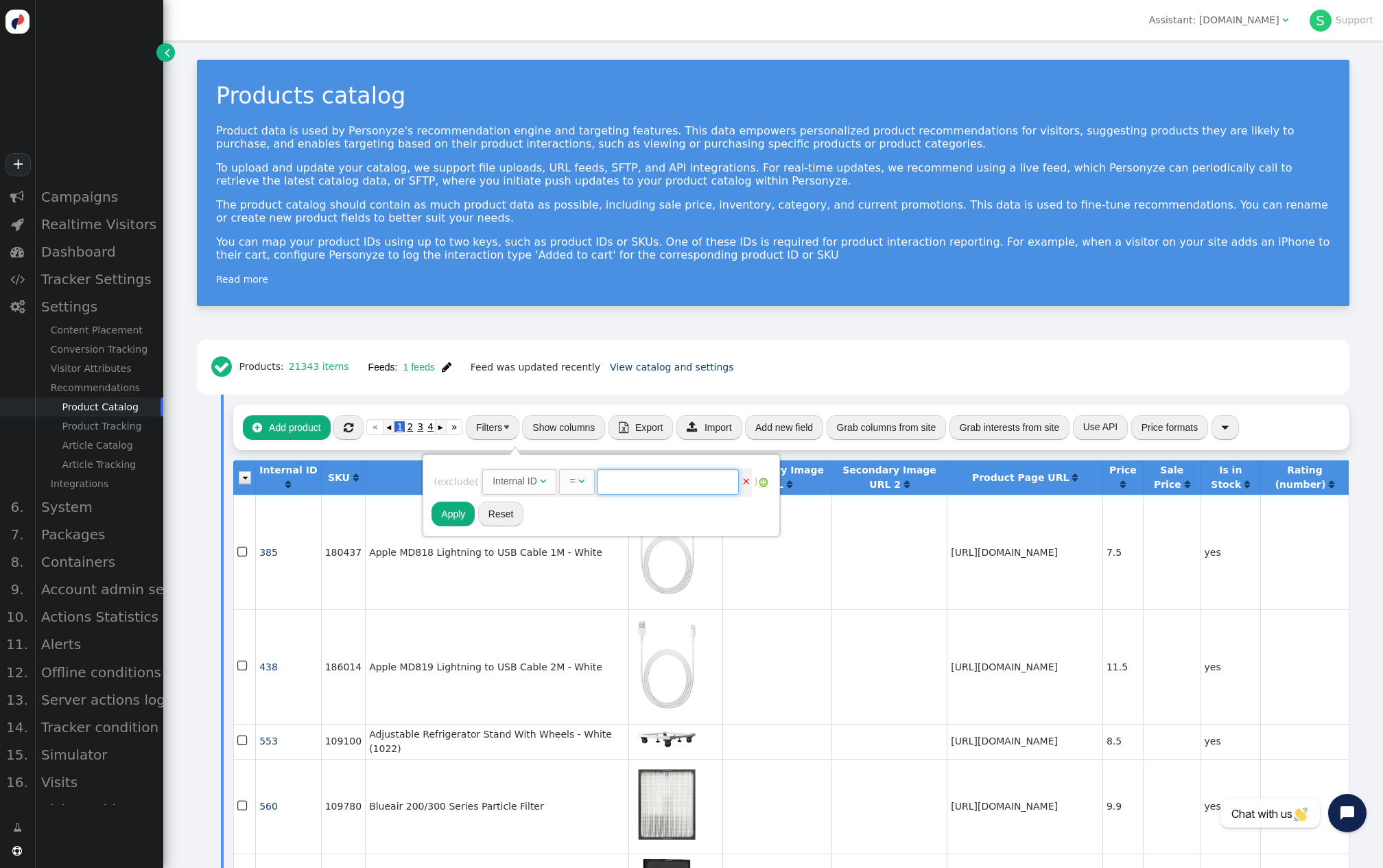
click at [653, 484] on input "text" at bounding box center [668, 482] width 141 height 24
paste input "400404"
type input "400404"
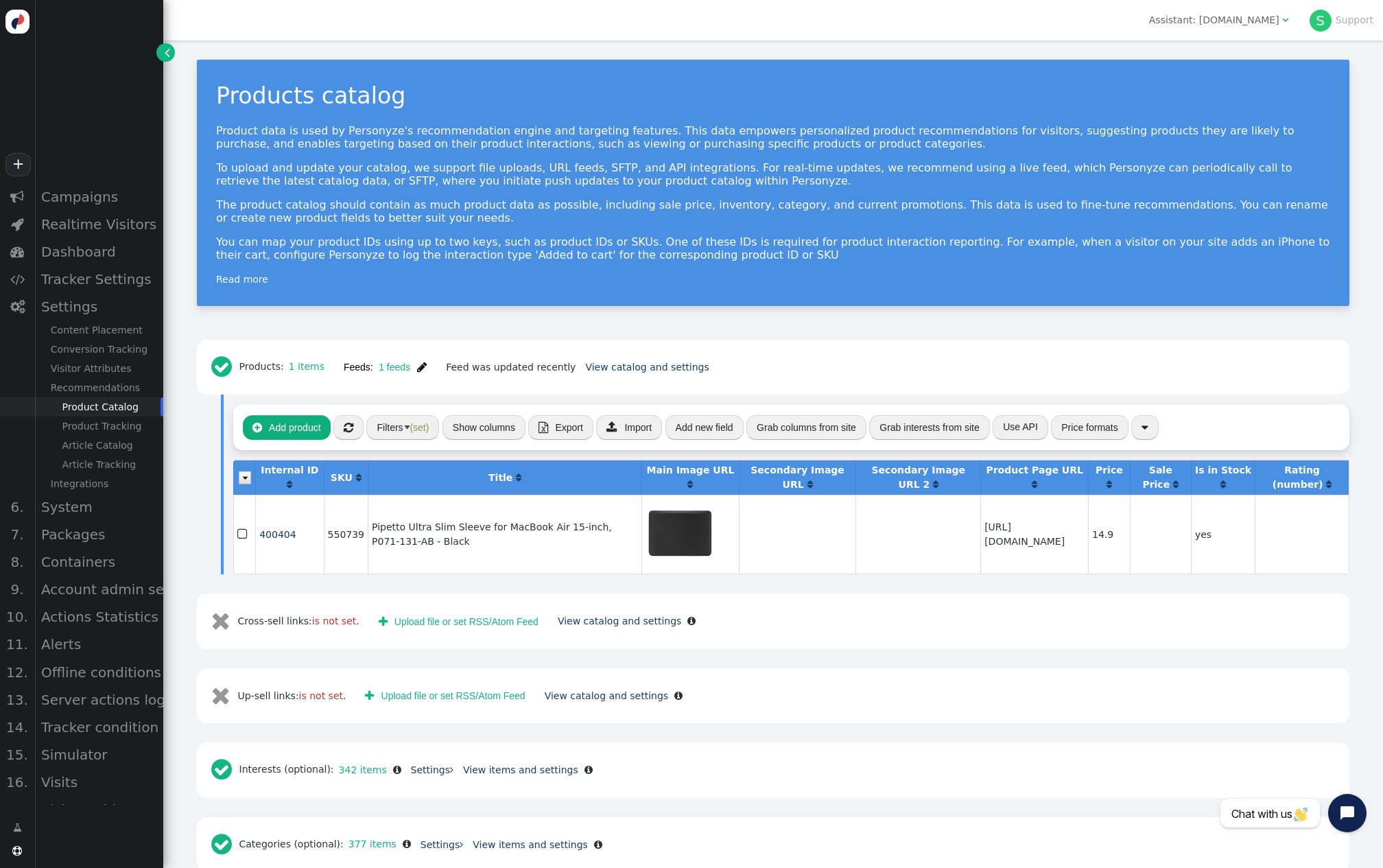
click at [525, 424] on button "Show columns" at bounding box center [484, 427] width 83 height 24
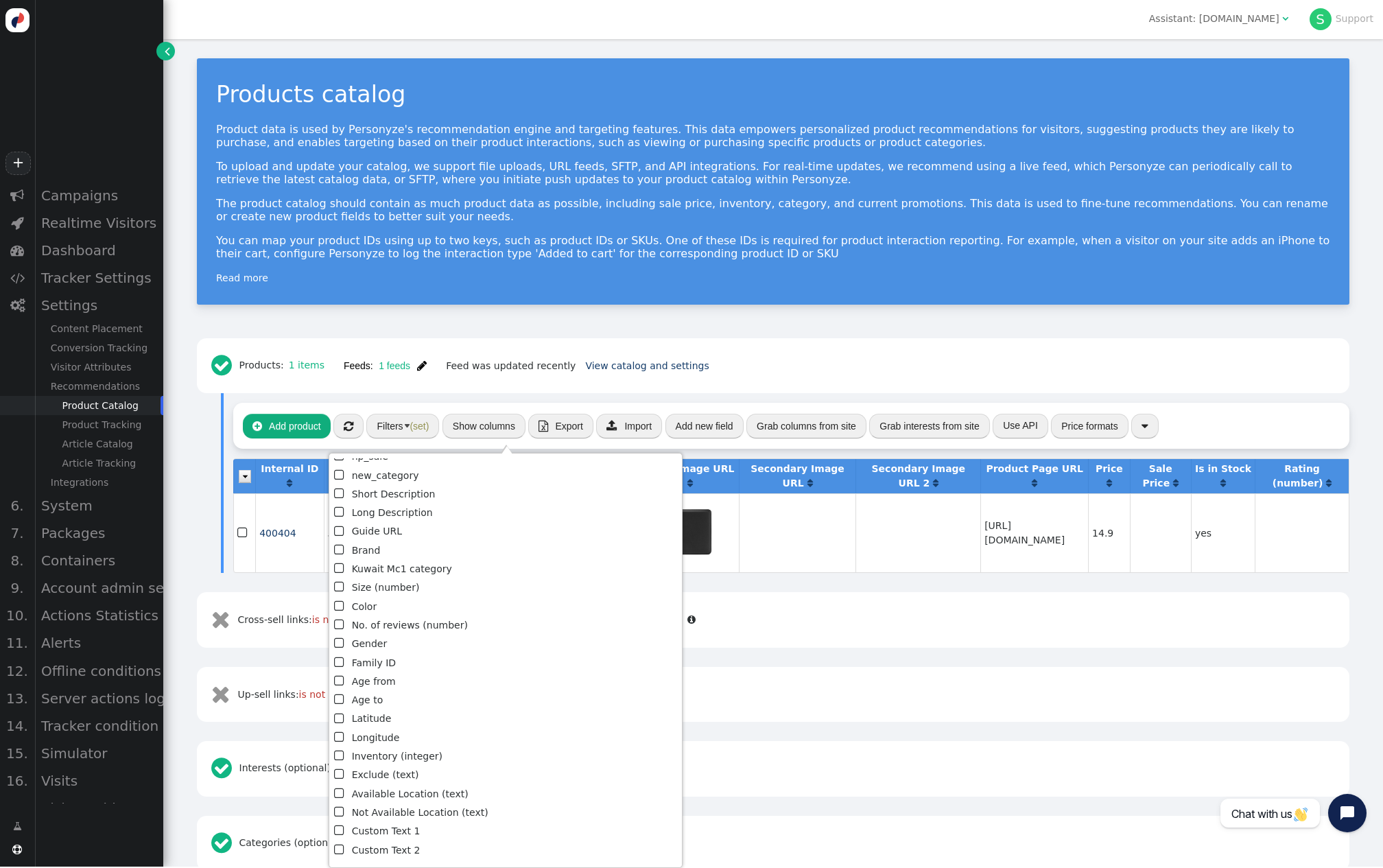
scroll to position [513, 0]
click at [438, 564] on li " [GEOGRAPHIC_DATA] Mc1 category" at bounding box center [505, 572] width 343 height 19
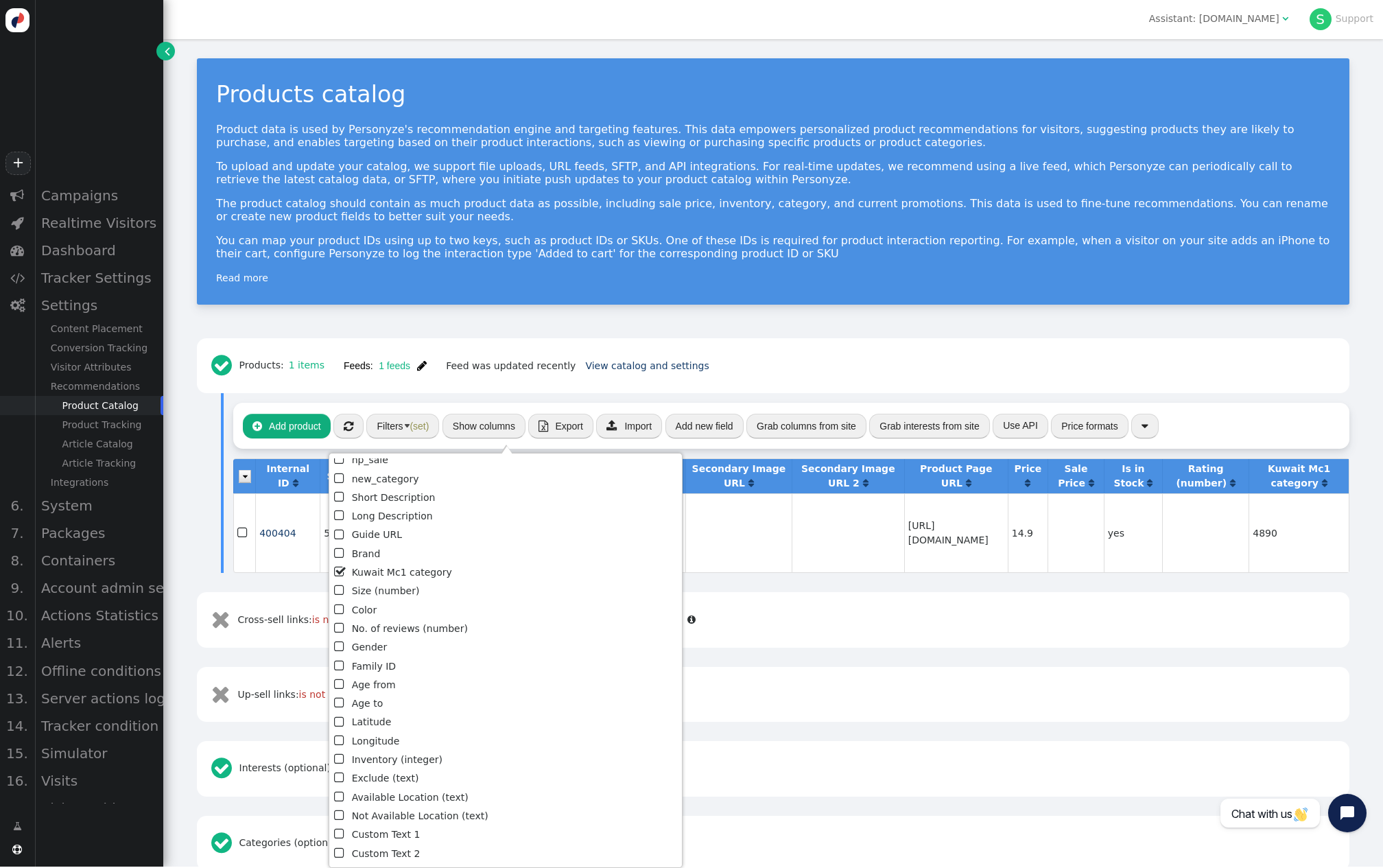
click at [1037, 555] on td "14.9" at bounding box center [1027, 532] width 40 height 79
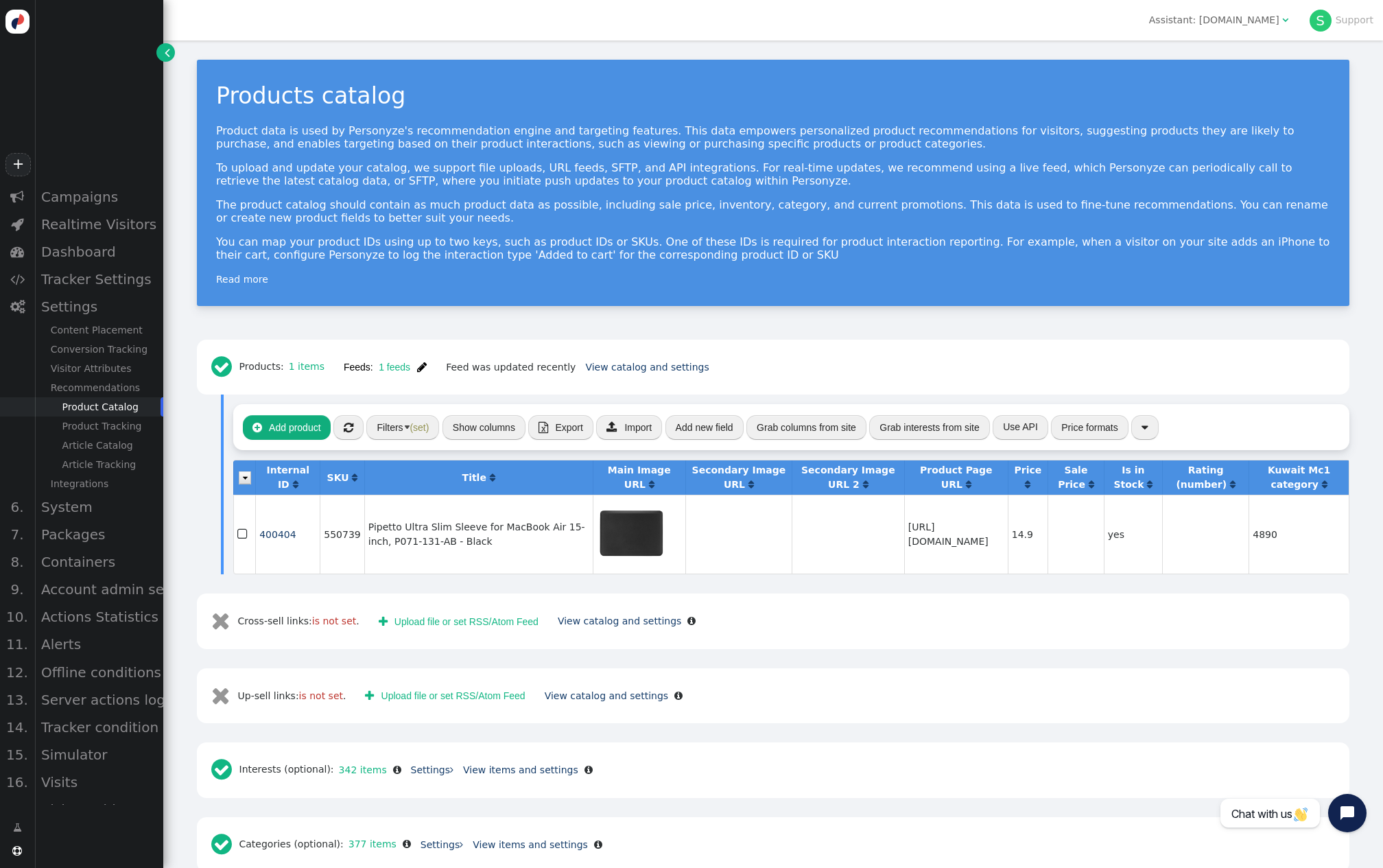
click at [429, 429] on span "(set)" at bounding box center [419, 428] width 19 height 11
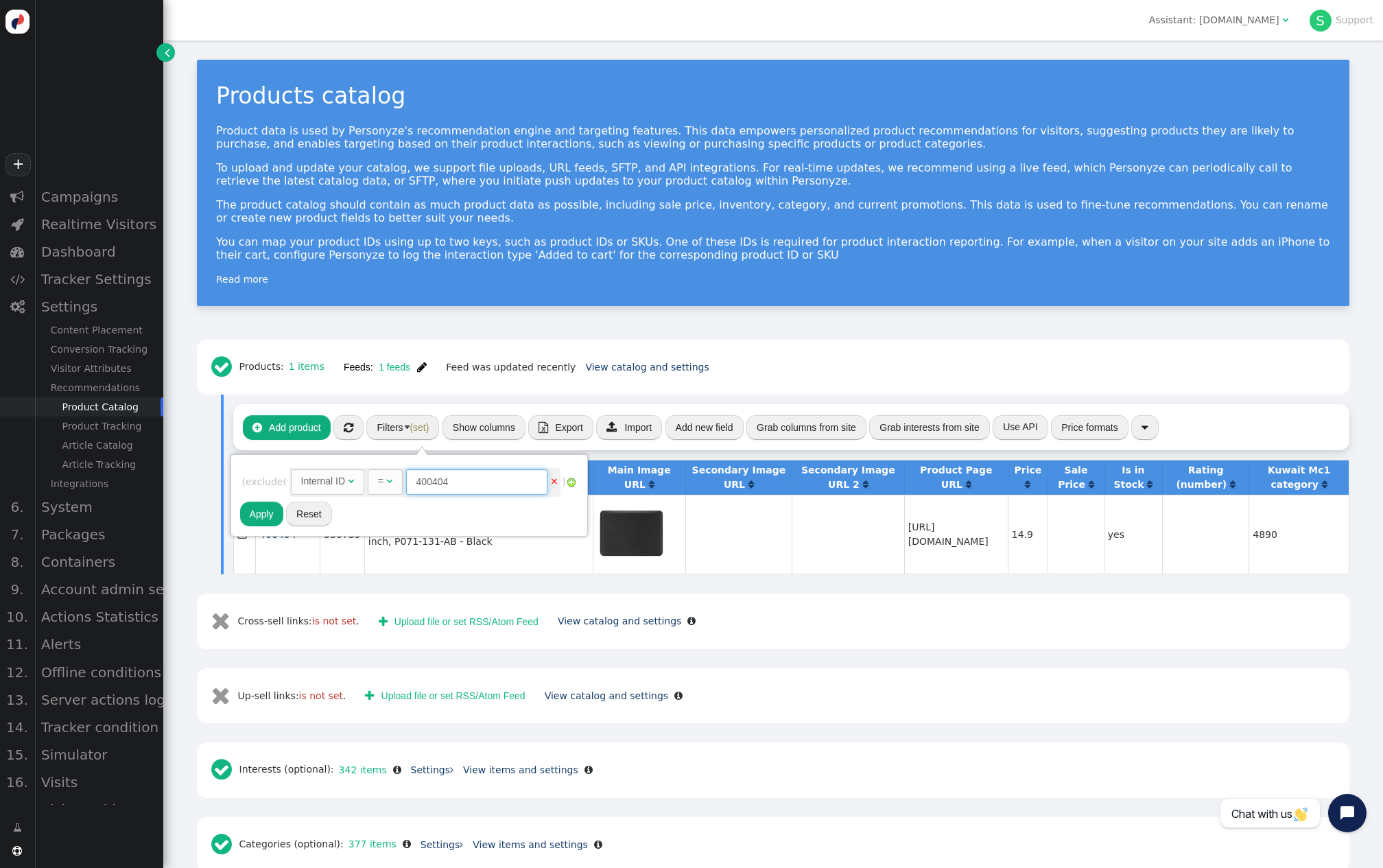
click at [467, 479] on input "400404" at bounding box center [477, 482] width 141 height 24
paste input "6692"
type input "406692"
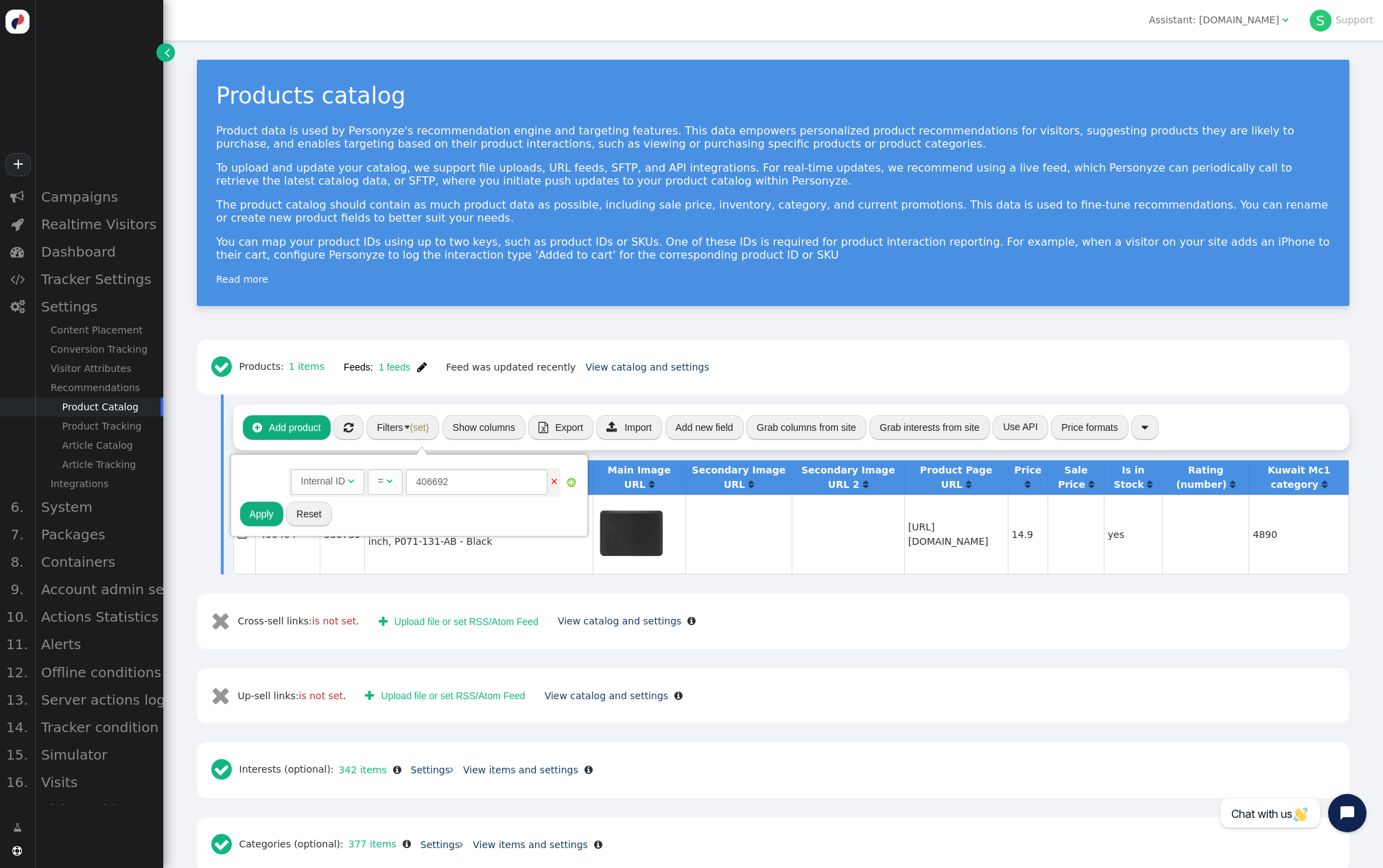
click at [261, 520] on button "Apply" at bounding box center [261, 514] width 43 height 24
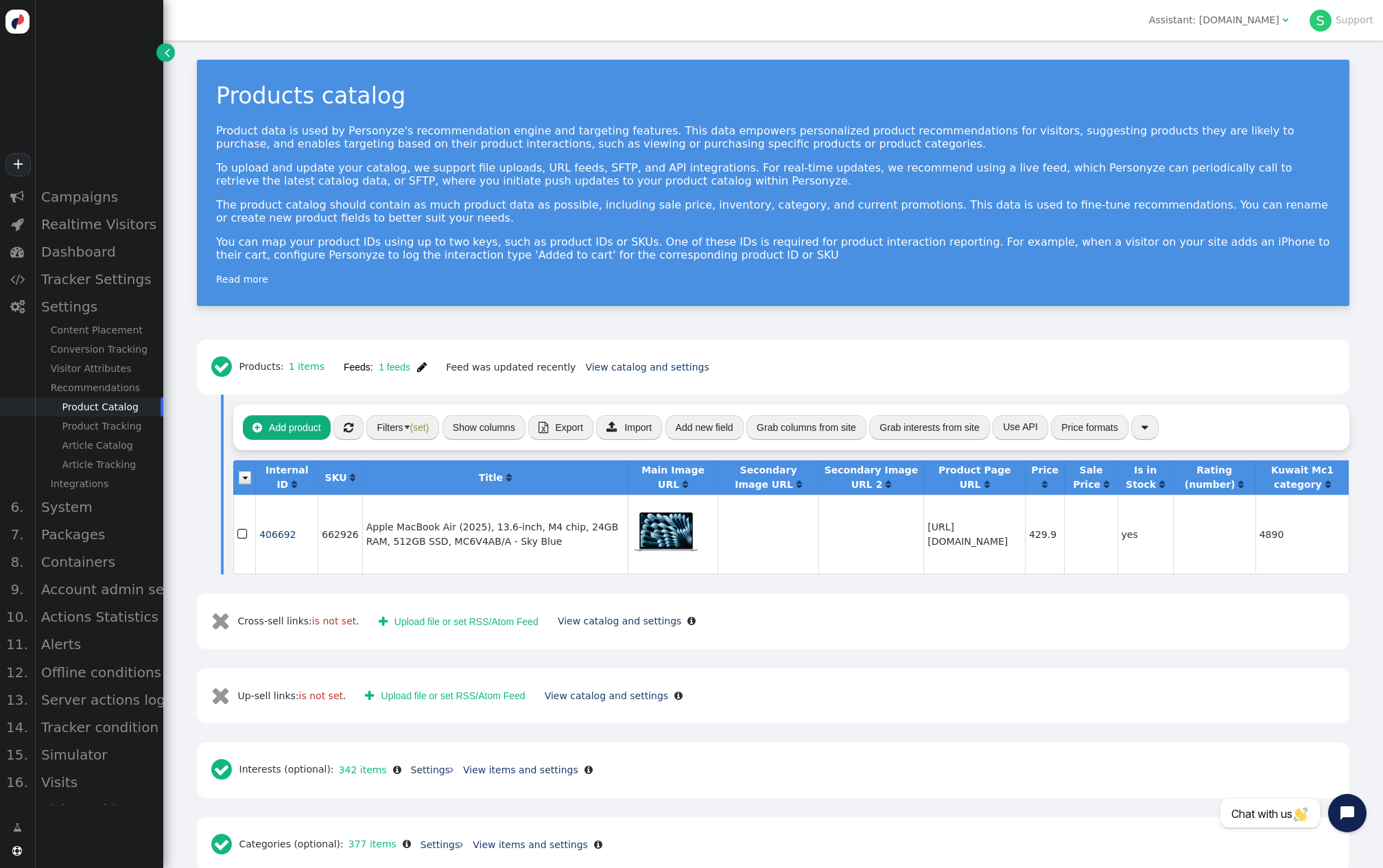
drag, startPoint x: 626, startPoint y: 556, endPoint x: 656, endPoint y: 556, distance: 30.0
click at [656, 556] on td "[URL][DOMAIN_NAME]" at bounding box center [673, 533] width 91 height 79
